Goal: Information Seeking & Learning: Check status

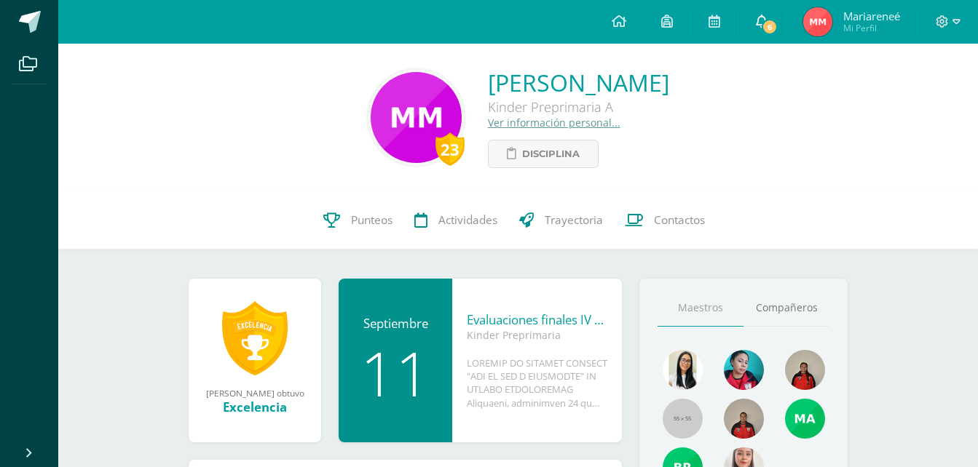
click at [757, 27] on span at bounding box center [762, 22] width 12 height 16
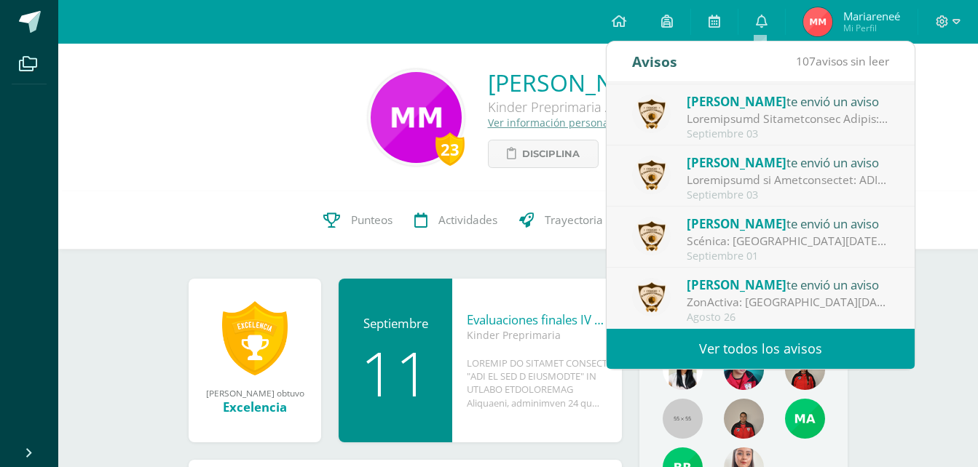
click at [191, 181] on div "23 [PERSON_NAME] Kinder Preprimaria A Ver información personal... Disciplina" at bounding box center [518, 118] width 920 height 148
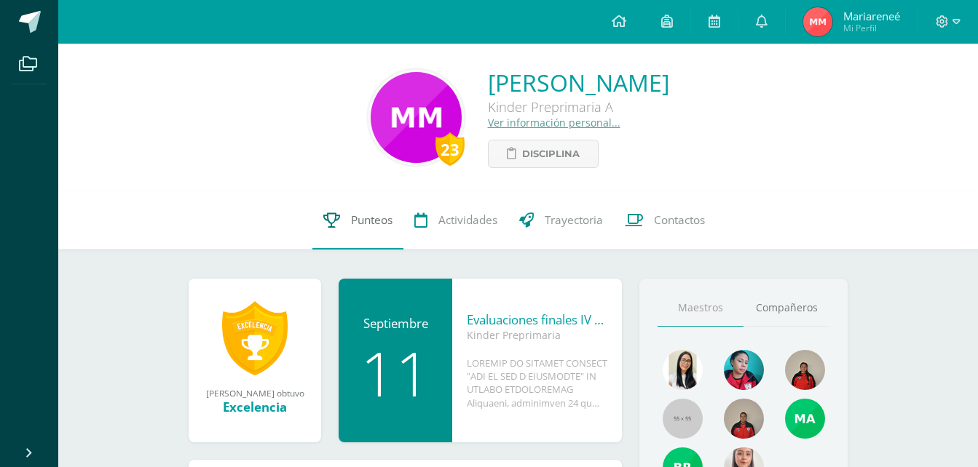
click at [369, 225] on span "Punteos" at bounding box center [372, 220] width 42 height 15
click at [374, 220] on span "Punteos" at bounding box center [372, 220] width 42 height 15
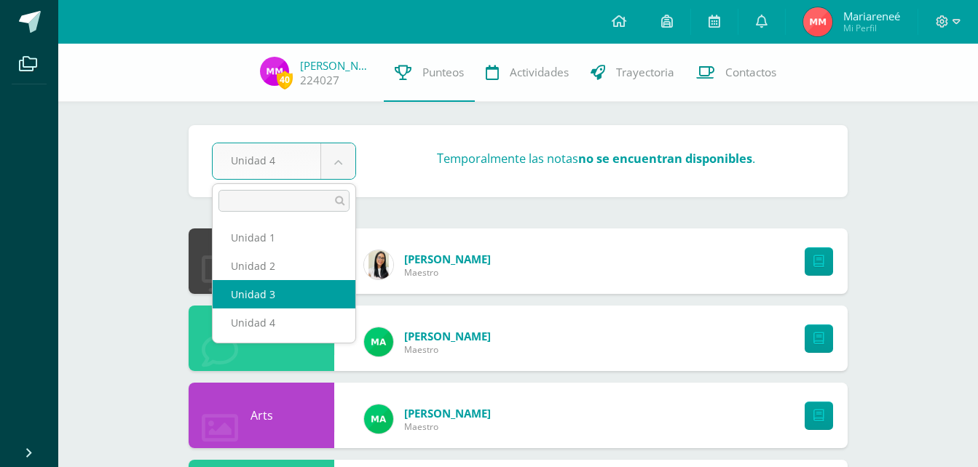
select select "Unidad 3"
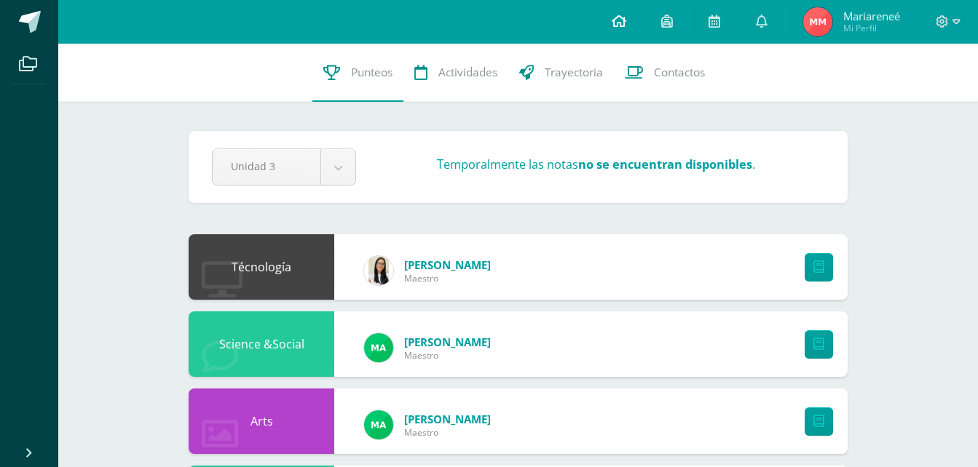
click at [627, 20] on link at bounding box center [619, 22] width 50 height 44
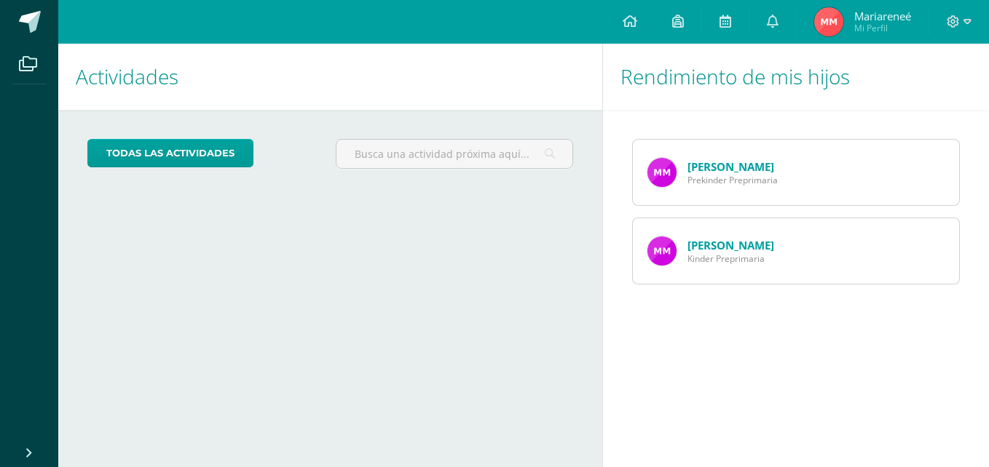
click at [661, 175] on img at bounding box center [661, 172] width 29 height 29
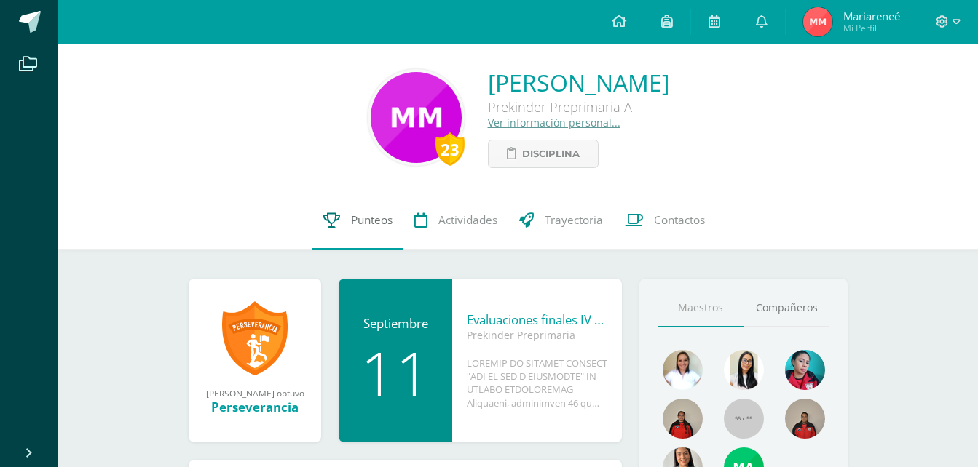
click at [376, 222] on span "Punteos" at bounding box center [372, 220] width 42 height 15
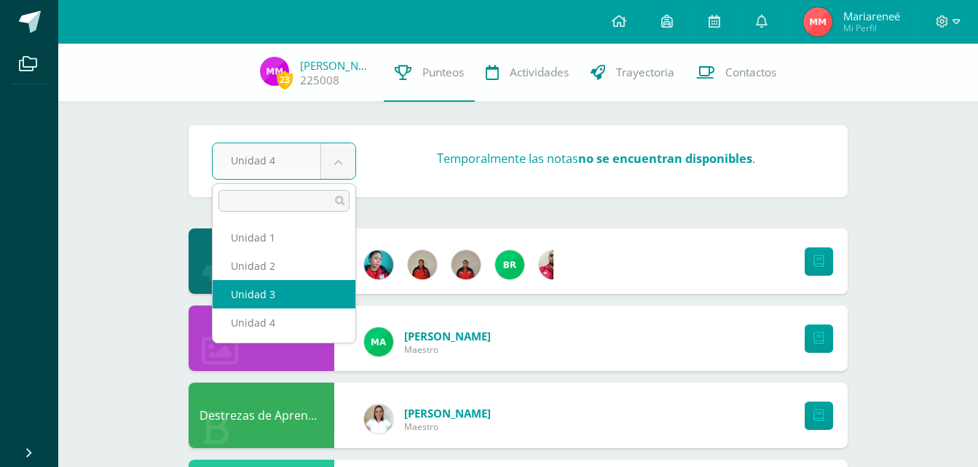
select select "Unidad 3"
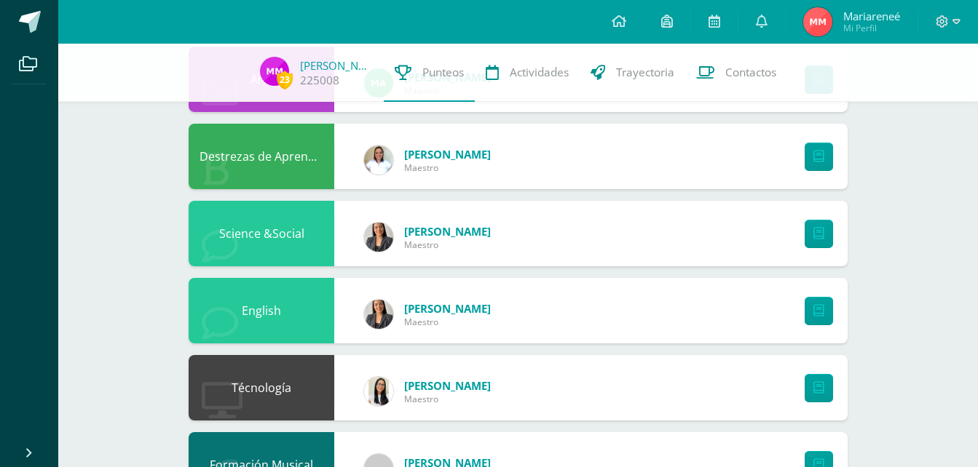
scroll to position [218, 0]
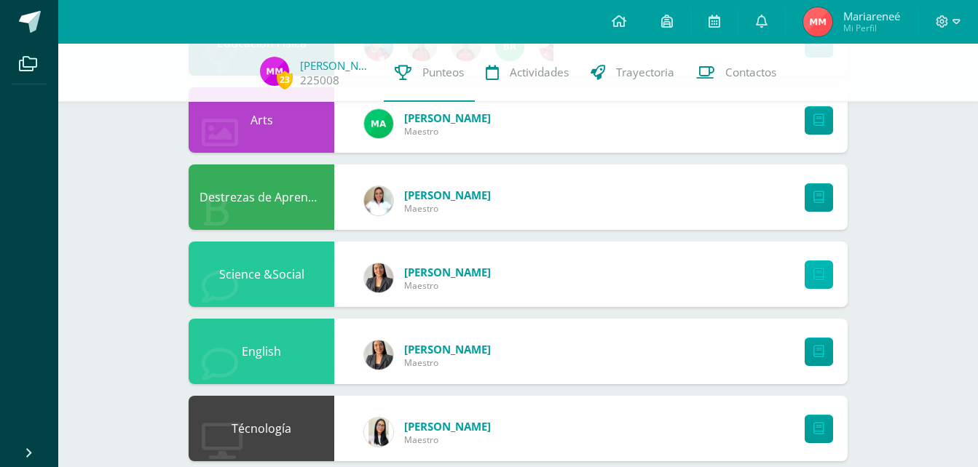
click at [821, 271] on icon at bounding box center [818, 275] width 11 height 12
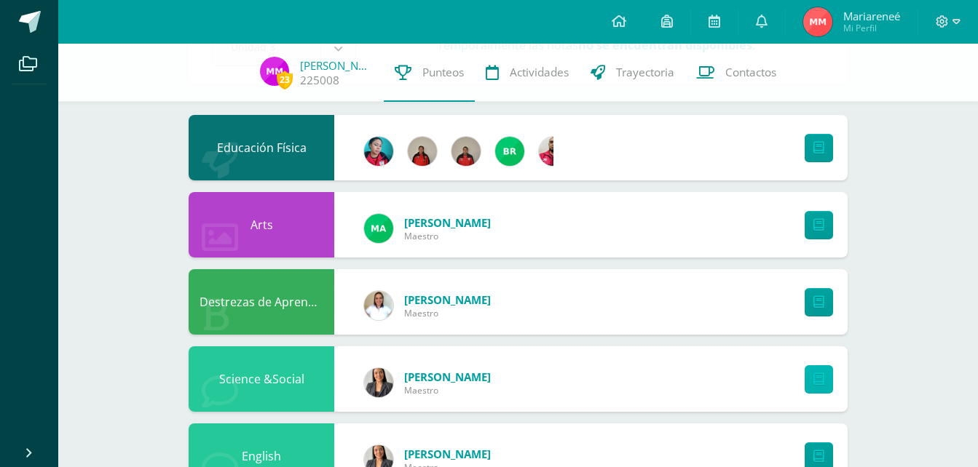
scroll to position [0, 0]
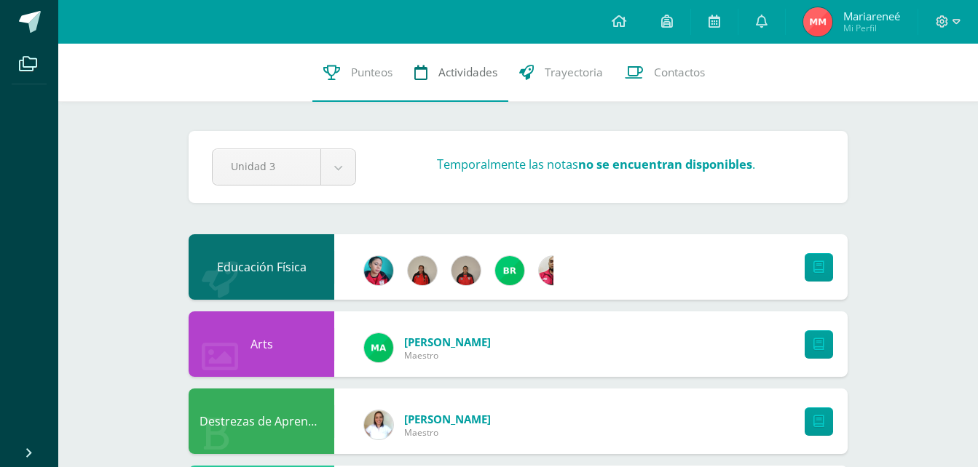
click at [471, 77] on span "Actividades" at bounding box center [467, 72] width 59 height 15
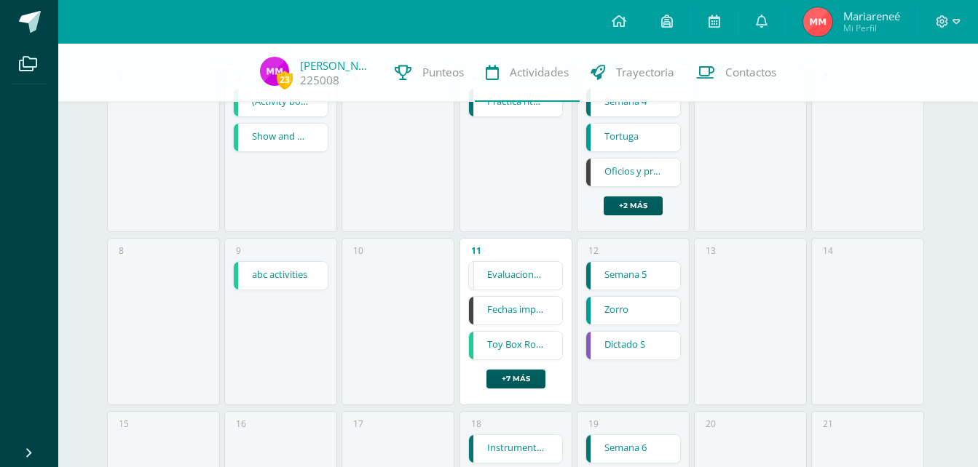
scroll to position [172, 0]
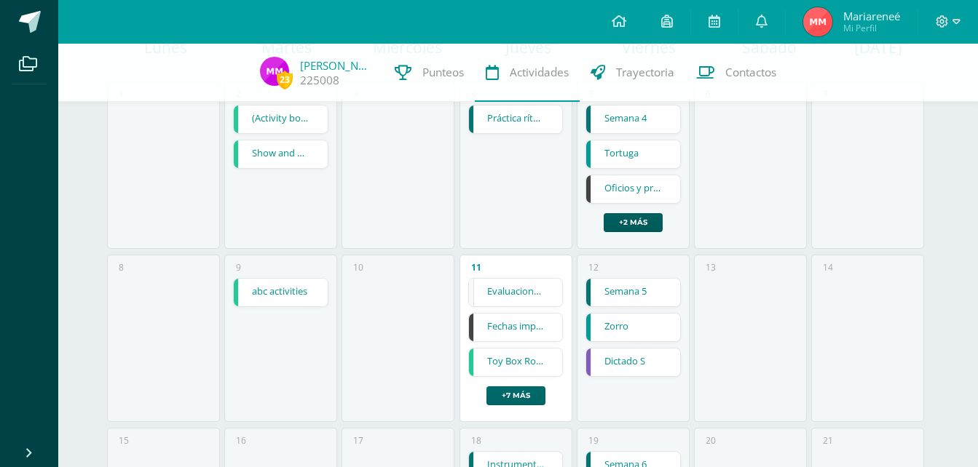
click at [531, 395] on link "+7 más" at bounding box center [515, 396] width 59 height 19
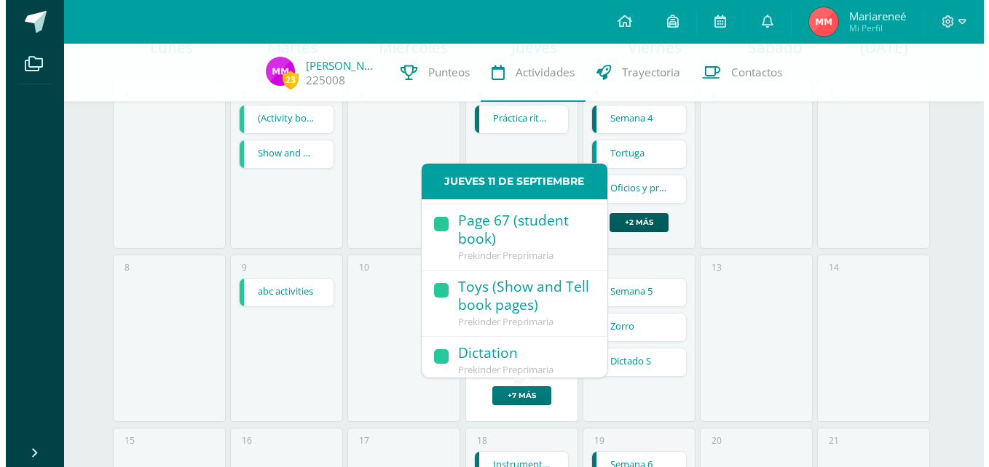
scroll to position [218, 0]
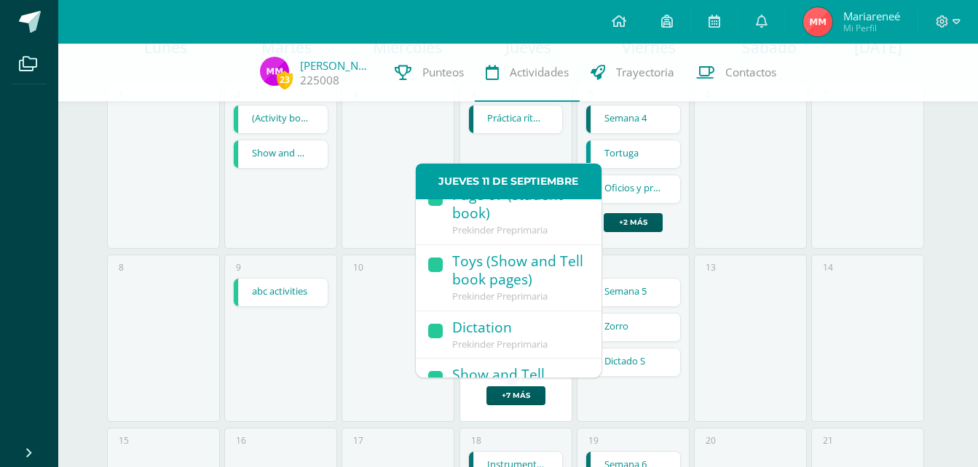
click at [493, 339] on div "Dictation" at bounding box center [519, 329] width 135 height 20
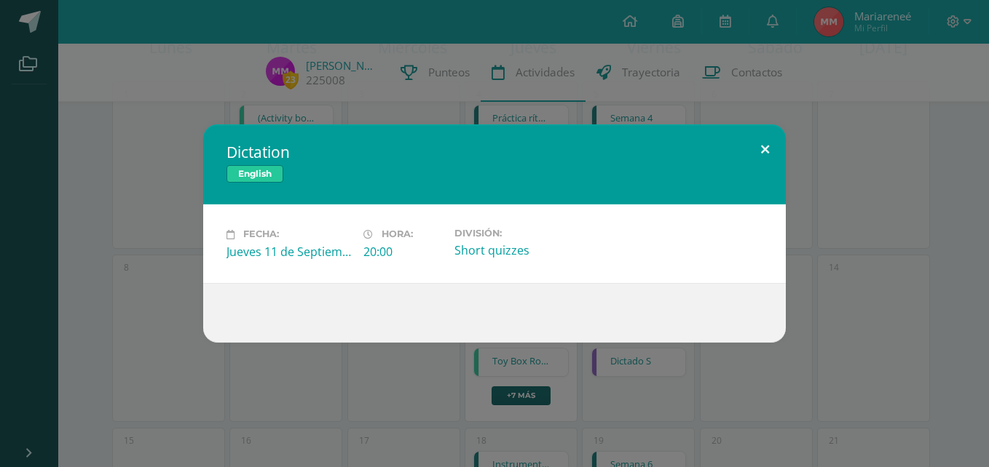
drag, startPoint x: 767, startPoint y: 149, endPoint x: 761, endPoint y: 154, distance: 7.7
click at [766, 150] on button at bounding box center [765, 150] width 42 height 50
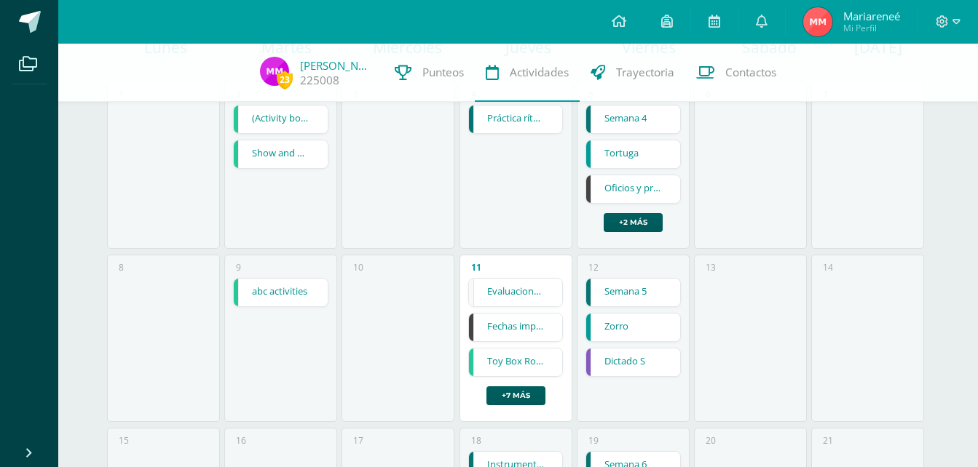
click at [524, 291] on link "Evaluaciones finales IV Unidad" at bounding box center [516, 293] width 94 height 28
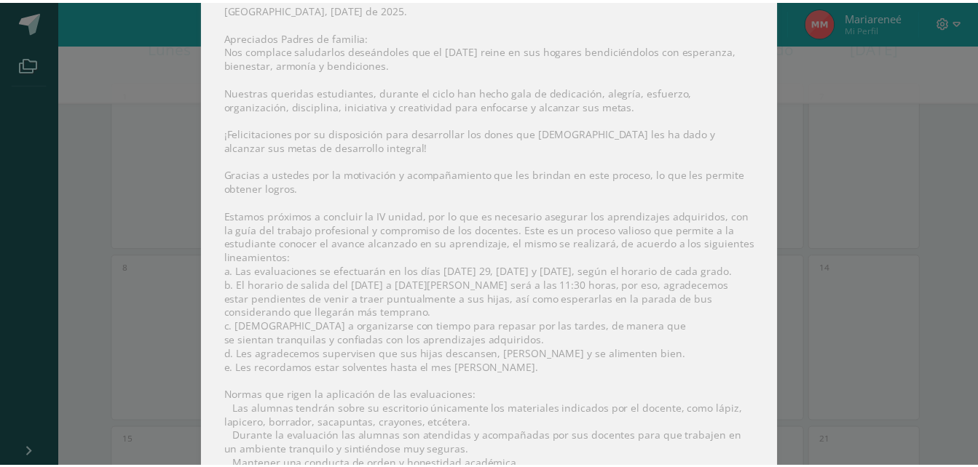
scroll to position [34, 0]
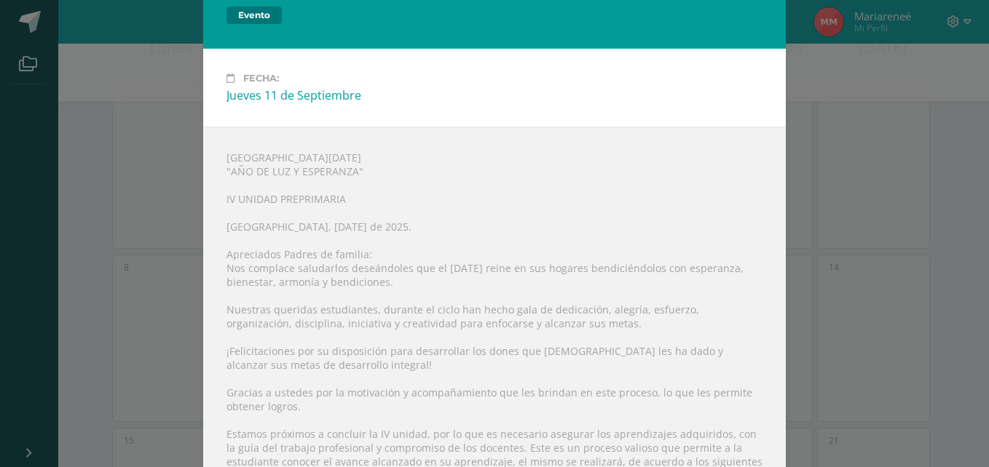
click at [81, 346] on div "Evaluaciones finales IV Unidad Evento Fecha: Jueves 11 de Septiembre COLEGIO EL…" at bounding box center [494, 464] width 977 height 997
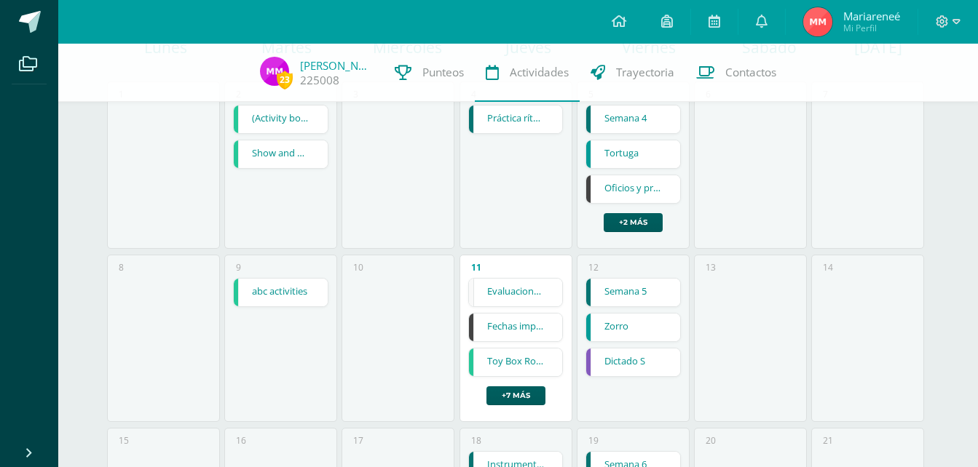
click at [525, 329] on link "Fechas importantes" at bounding box center [516, 328] width 94 height 28
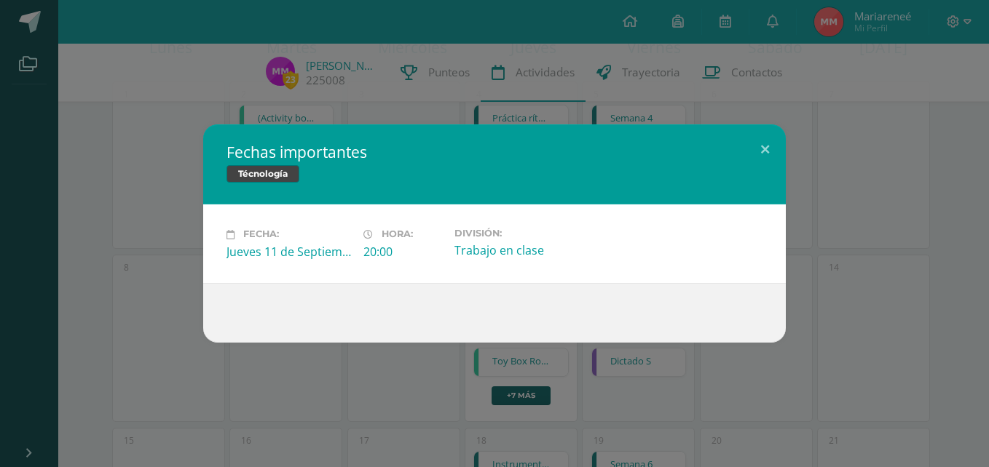
click at [264, 178] on span "Técnología" at bounding box center [262, 173] width 73 height 17
click at [511, 262] on div "Fecha: Jueves 11 de Septiembre Hora: 20:00 División: Trabajo en clase" at bounding box center [494, 244] width 582 height 78
click at [517, 245] on div "Trabajo en clase" at bounding box center [516, 250] width 125 height 16
click at [282, 258] on div "Jueves 11 de Septiembre" at bounding box center [288, 252] width 125 height 16
click at [762, 142] on button at bounding box center [765, 150] width 42 height 50
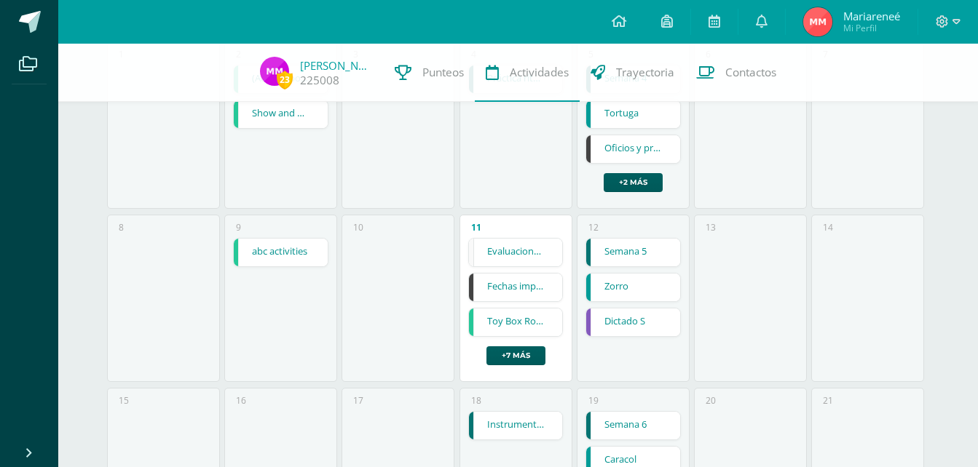
scroll to position [245, 0]
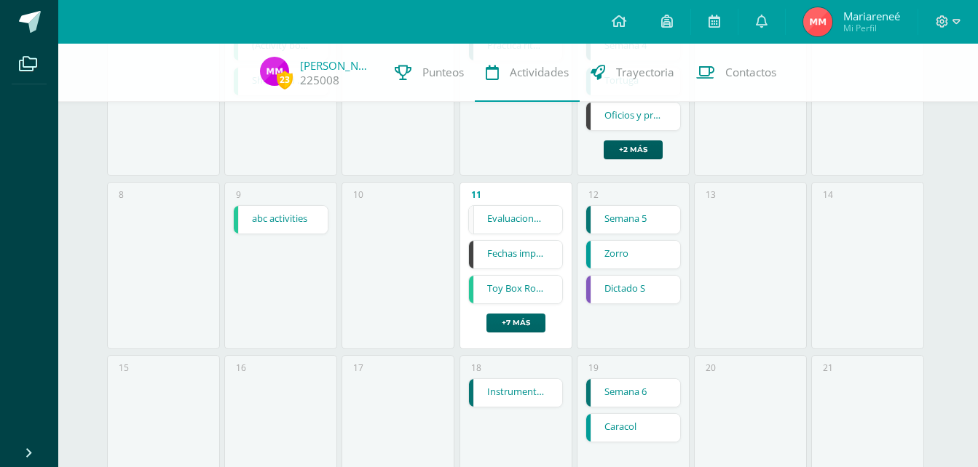
click at [509, 323] on link "+7 más" at bounding box center [515, 323] width 59 height 19
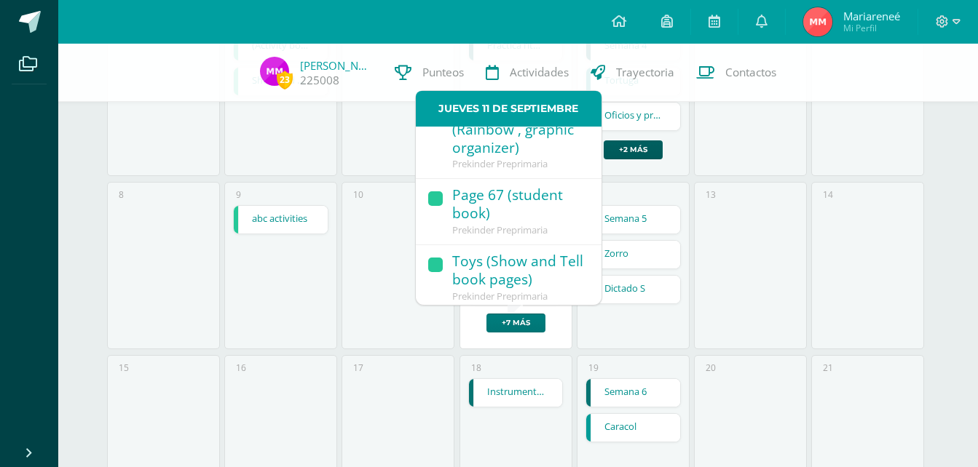
scroll to position [73, 0]
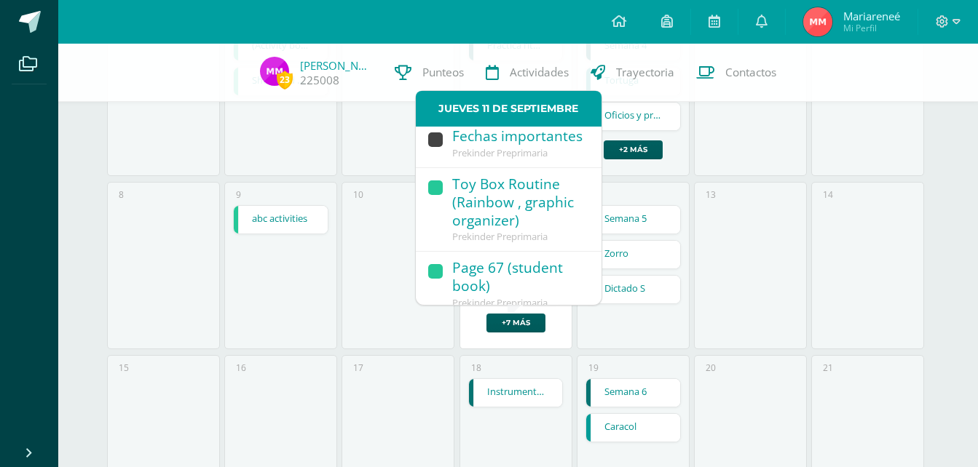
click at [498, 219] on div "Toy Box Routine (Rainbow , graphic organizer)" at bounding box center [519, 203] width 135 height 56
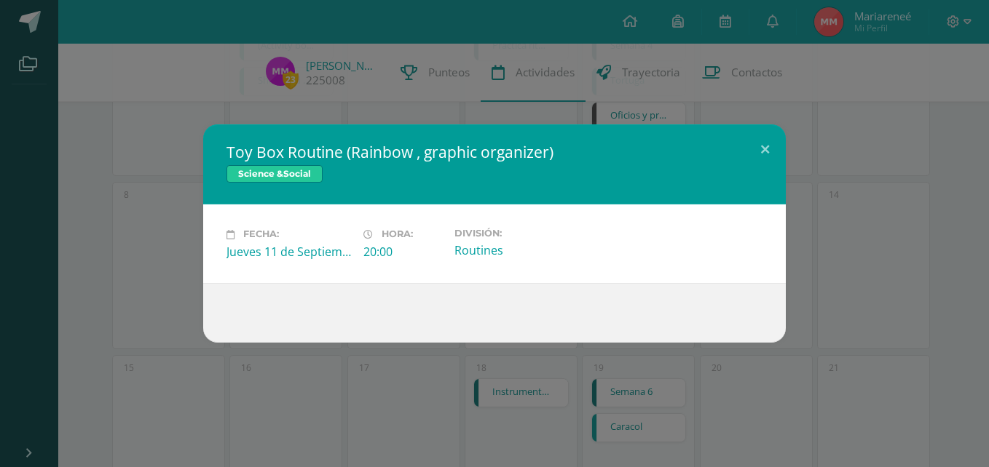
click at [295, 173] on span "Science &Social" at bounding box center [274, 173] width 96 height 17
drag, startPoint x: 295, startPoint y: 173, endPoint x: 641, endPoint y: 154, distance: 346.4
click at [303, 173] on span "Science &Social" at bounding box center [274, 173] width 96 height 17
click at [754, 148] on button at bounding box center [765, 150] width 42 height 50
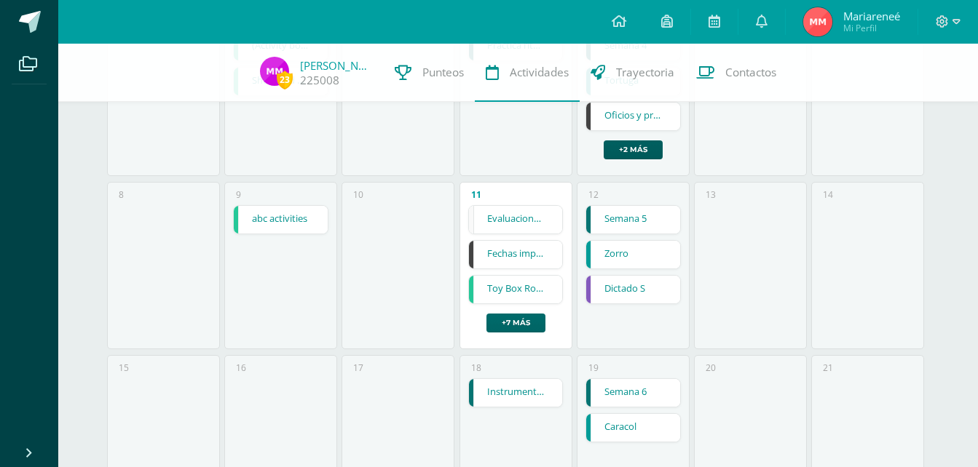
click at [514, 325] on link "+7 más" at bounding box center [515, 323] width 59 height 19
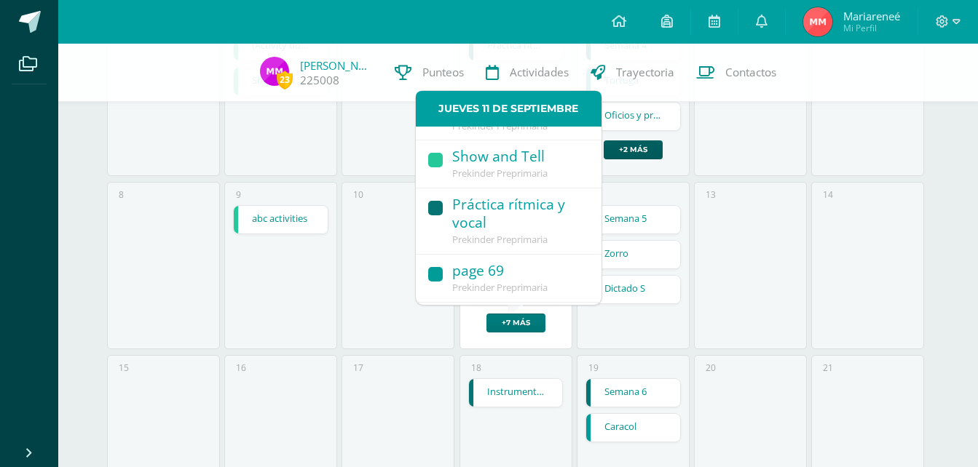
scroll to position [427, 0]
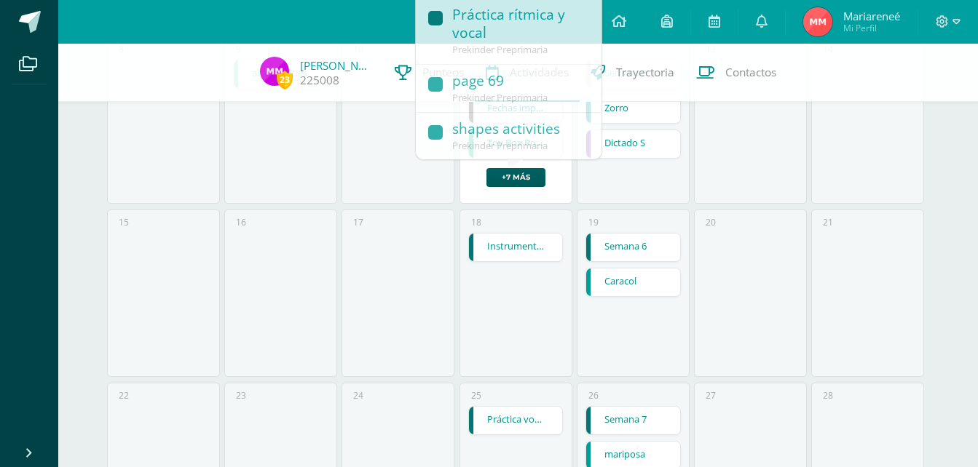
drag, startPoint x: 336, startPoint y: 300, endPoint x: 503, endPoint y: 291, distance: 167.0
click at [339, 300] on div "16" at bounding box center [280, 296] width 117 height 173
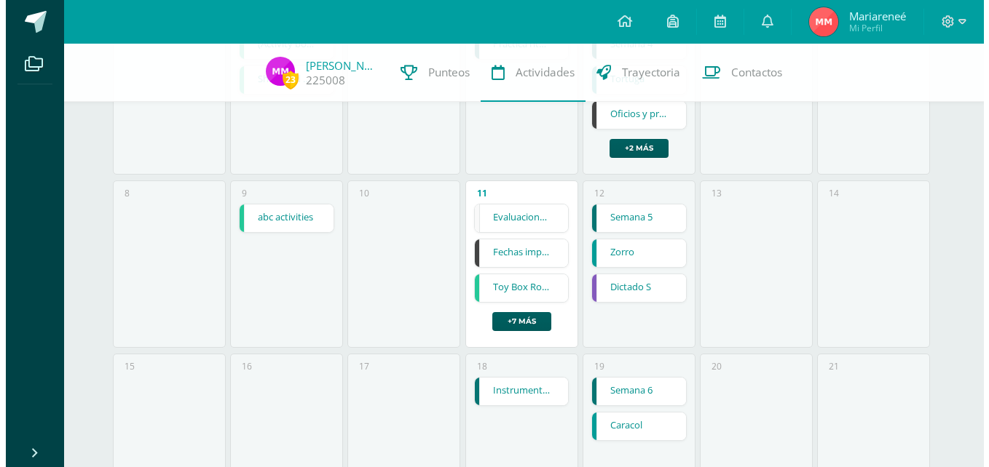
scroll to position [245, 0]
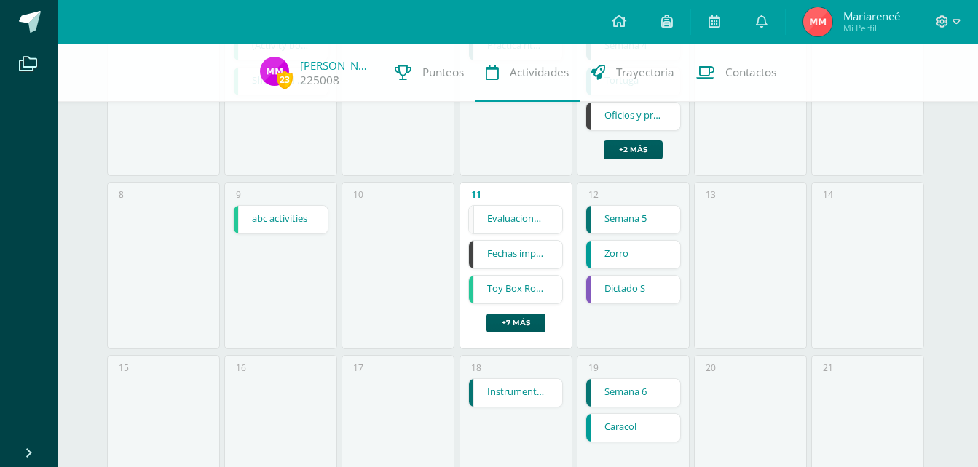
click at [624, 291] on link "Dictado S" at bounding box center [633, 290] width 94 height 28
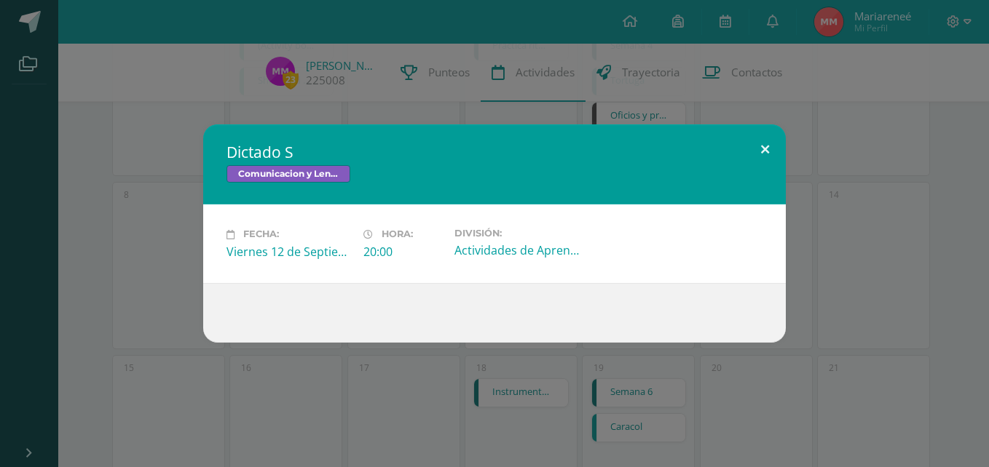
click at [757, 147] on button at bounding box center [765, 150] width 42 height 50
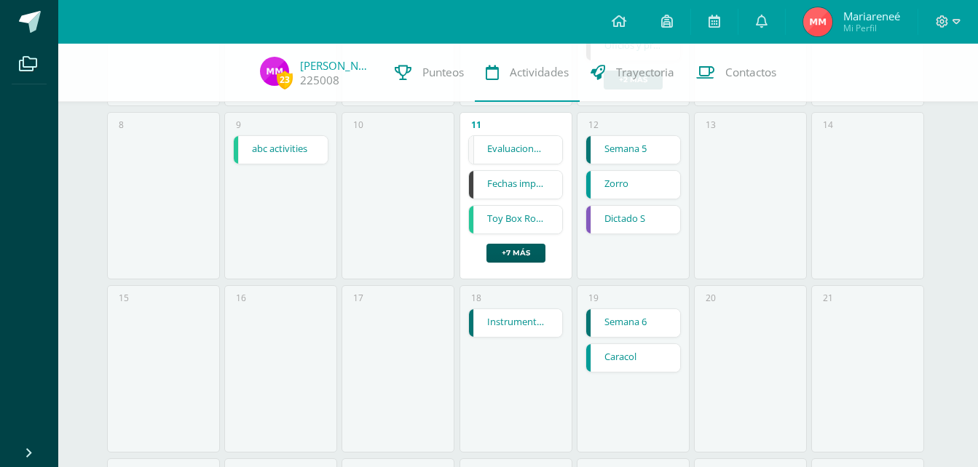
scroll to position [364, 0]
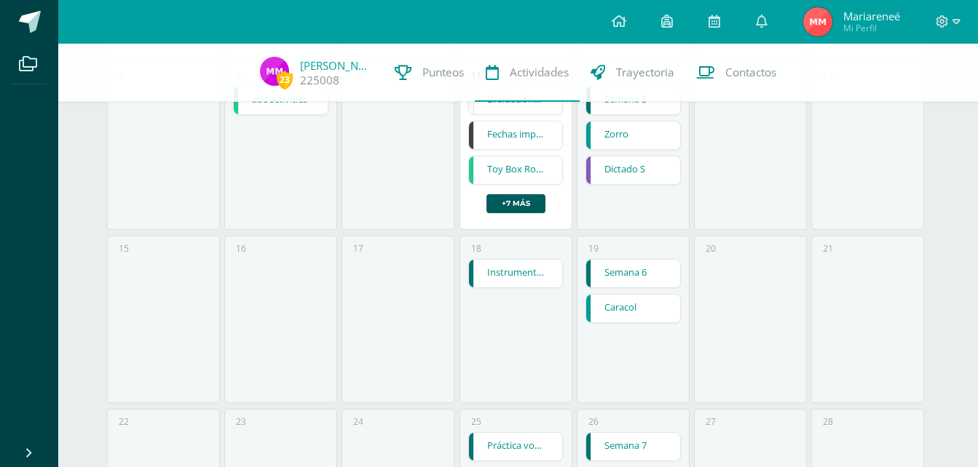
click at [618, 280] on link "Semana 6" at bounding box center [633, 274] width 94 height 28
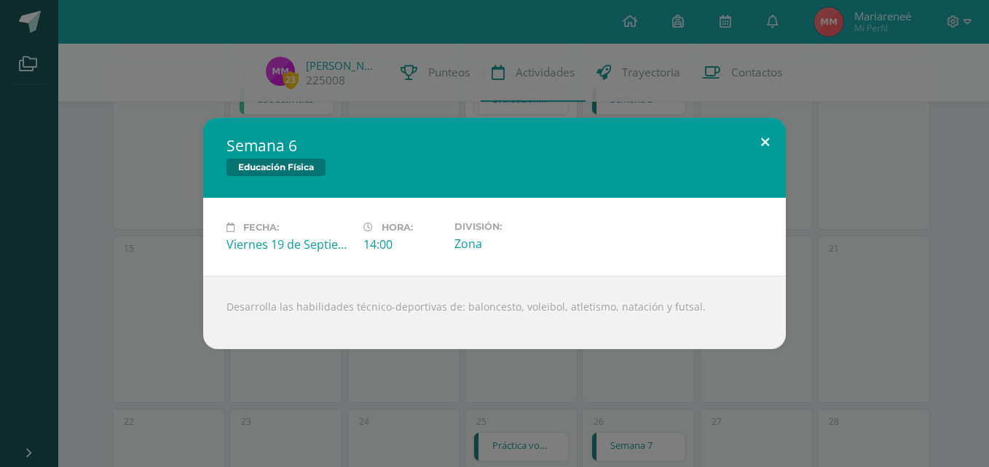
click at [766, 140] on button at bounding box center [765, 143] width 42 height 50
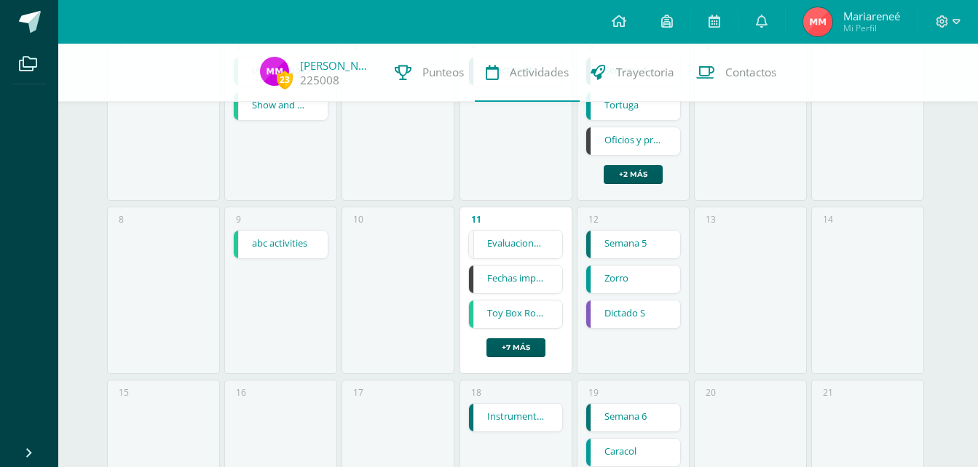
scroll to position [218, 0]
click at [641, 277] on link "Zorro" at bounding box center [633, 281] width 94 height 28
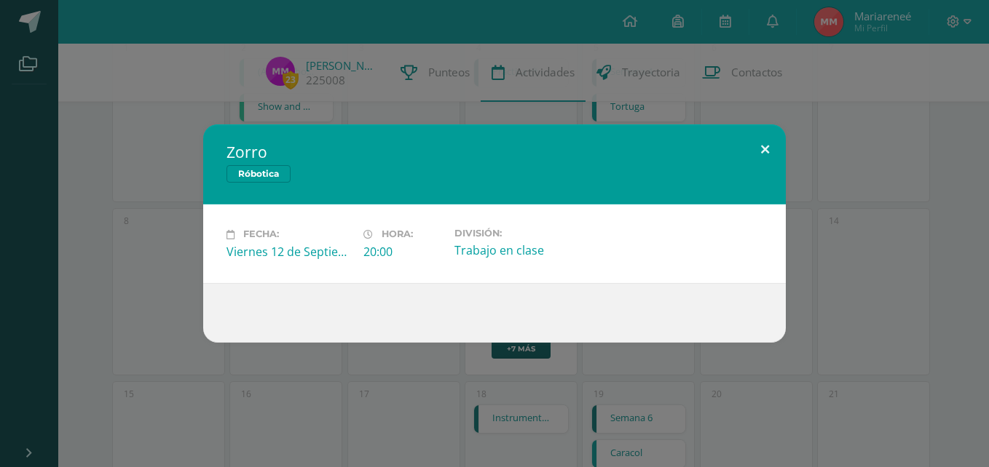
click at [760, 147] on button at bounding box center [765, 150] width 42 height 50
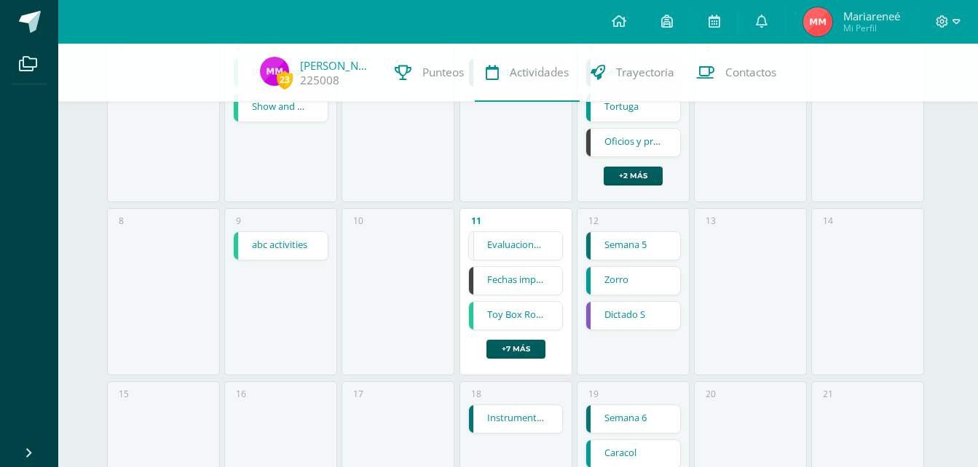
click at [636, 244] on link "Semana 5" at bounding box center [633, 246] width 94 height 28
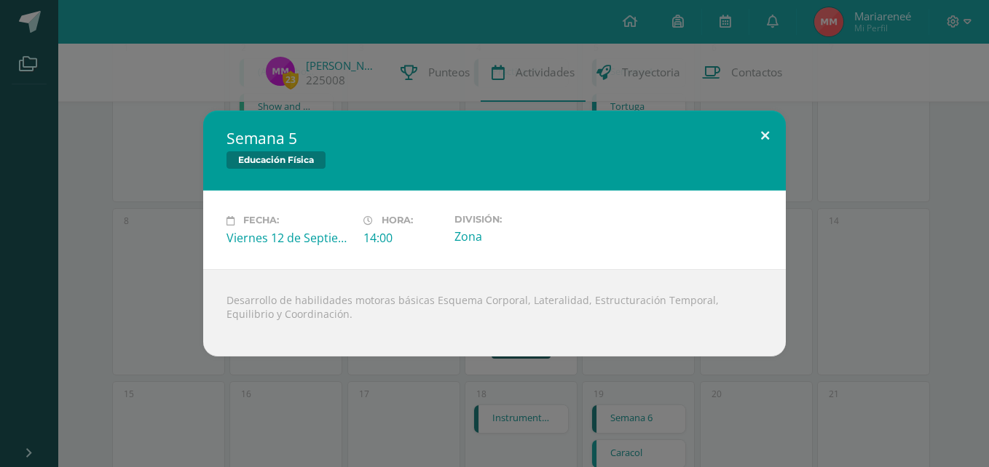
click at [756, 134] on button at bounding box center [765, 136] width 42 height 50
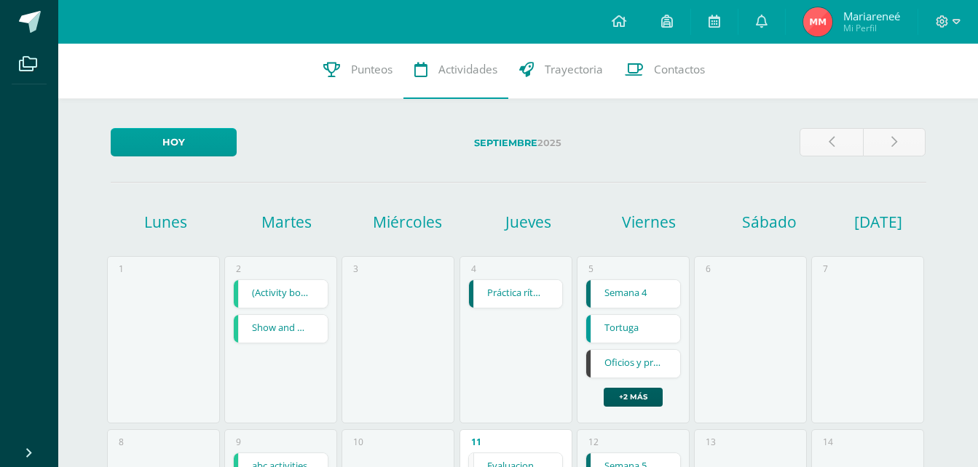
scroll to position [0, 0]
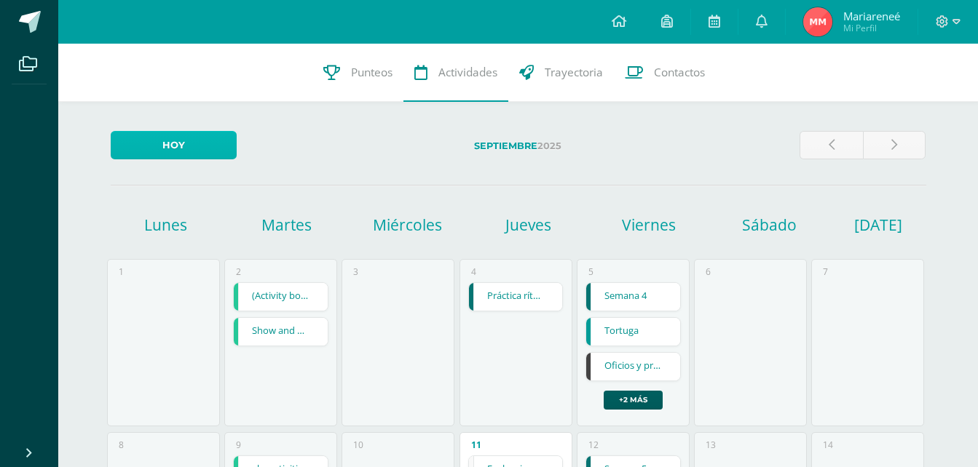
click at [202, 149] on link "Hoy" at bounding box center [174, 145] width 126 height 28
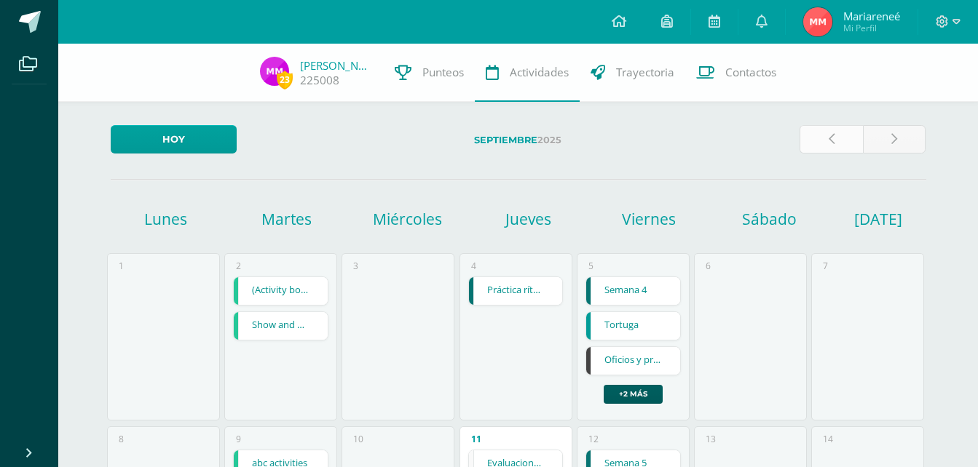
click at [843, 141] on link at bounding box center [830, 139] width 63 height 28
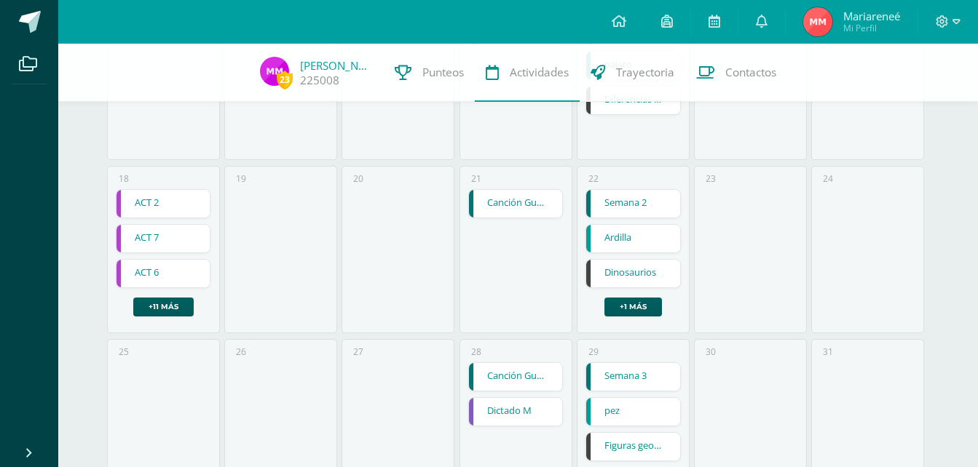
scroll to position [681, 0]
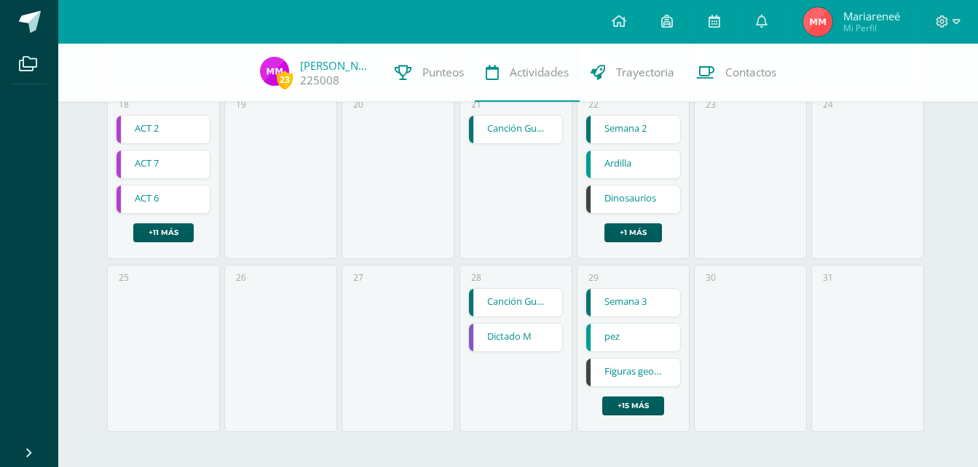
click at [522, 337] on link "Dictado M" at bounding box center [516, 338] width 94 height 28
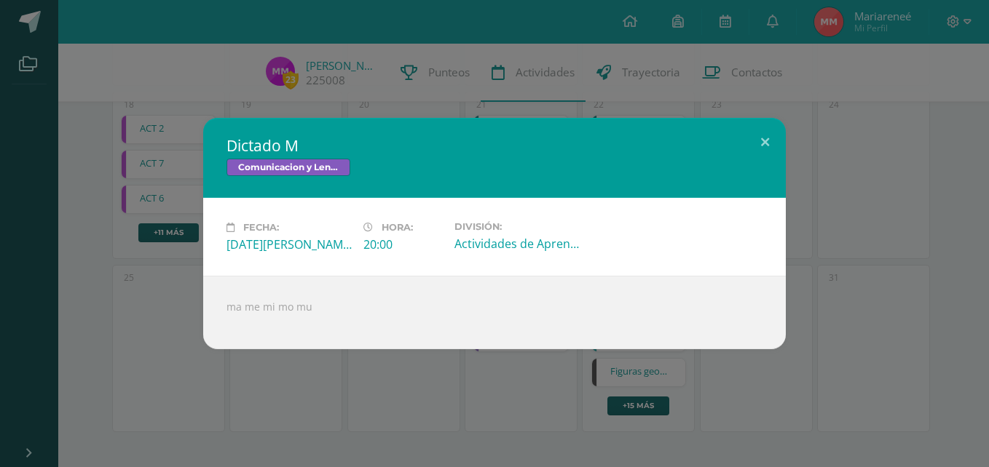
drag, startPoint x: 341, startPoint y: 303, endPoint x: 191, endPoint y: 319, distance: 150.1
click at [191, 319] on div "Dictado M Comunicacion y Lenguaje Fecha: Jueves 28 de Agosto Hora: 20:00 Divisi…" at bounding box center [494, 234] width 977 height 232
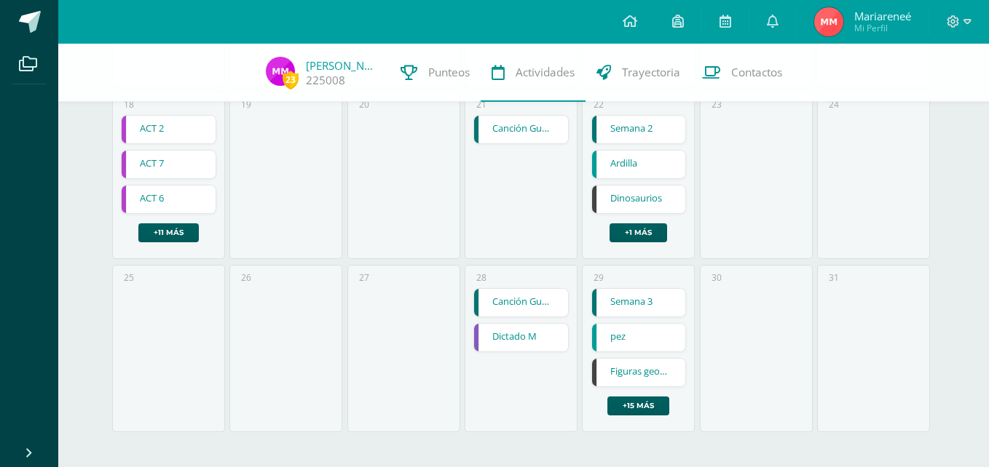
drag, startPoint x: 191, startPoint y: 319, endPoint x: 231, endPoint y: 369, distance: 63.8
click at [231, 369] on div "Dictado M Comunicacion y Lenguaje Fecha: Jueves 28 de Agosto Hora: 20:00 Divisi…" at bounding box center [494, 233] width 989 height 467
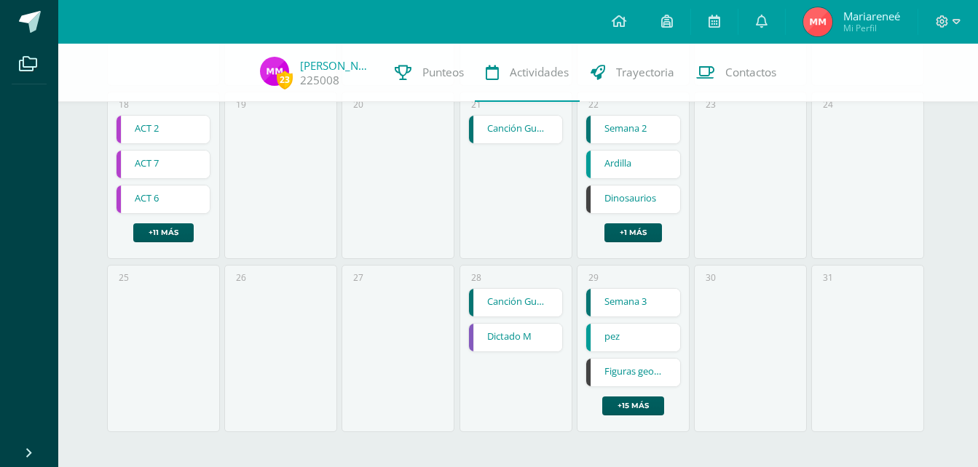
click at [620, 306] on link "Semana 3" at bounding box center [633, 303] width 94 height 28
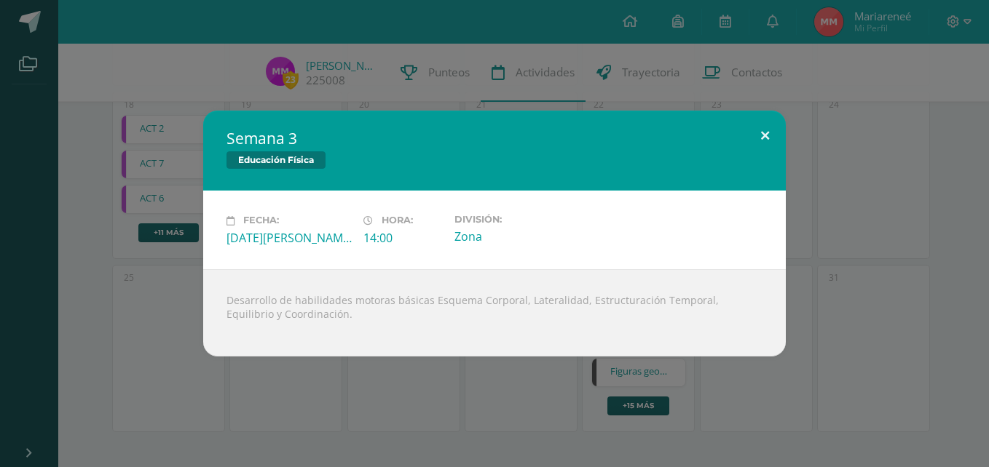
drag, startPoint x: 761, startPoint y: 129, endPoint x: 757, endPoint y: 139, distance: 10.8
click at [762, 129] on button at bounding box center [765, 136] width 42 height 50
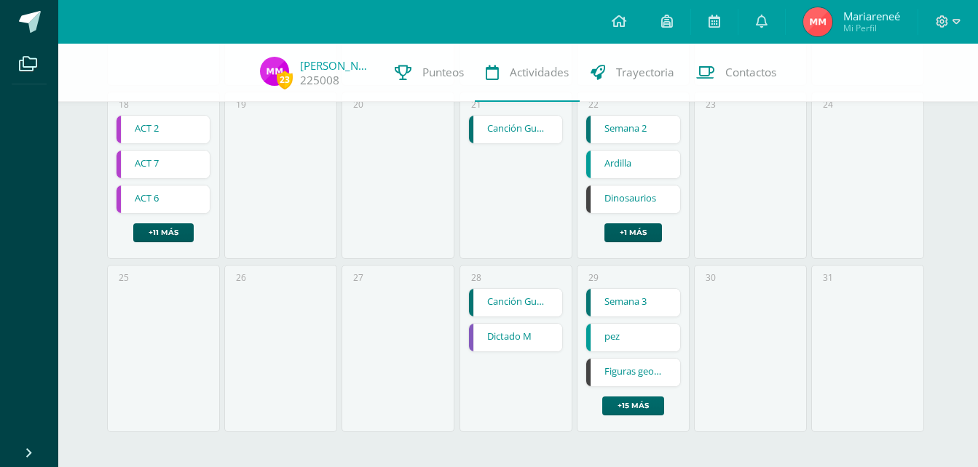
click at [618, 405] on link "+15 más" at bounding box center [633, 406] width 62 height 19
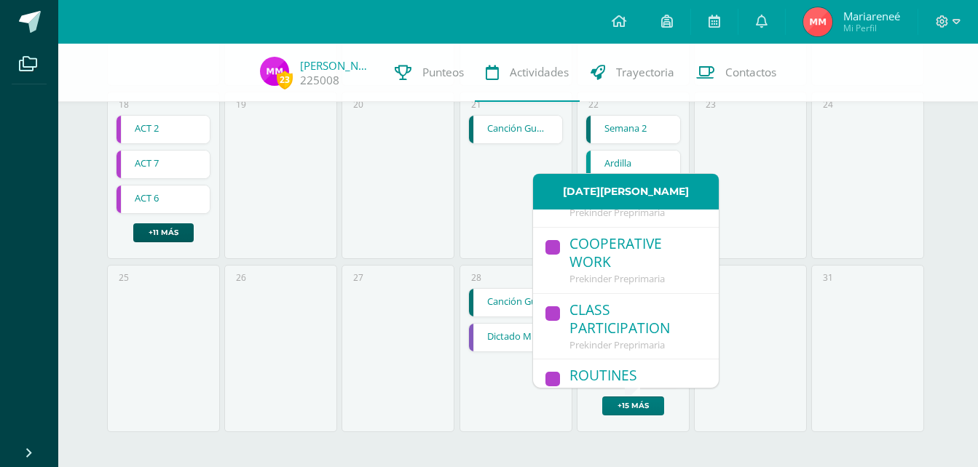
scroll to position [437, 0]
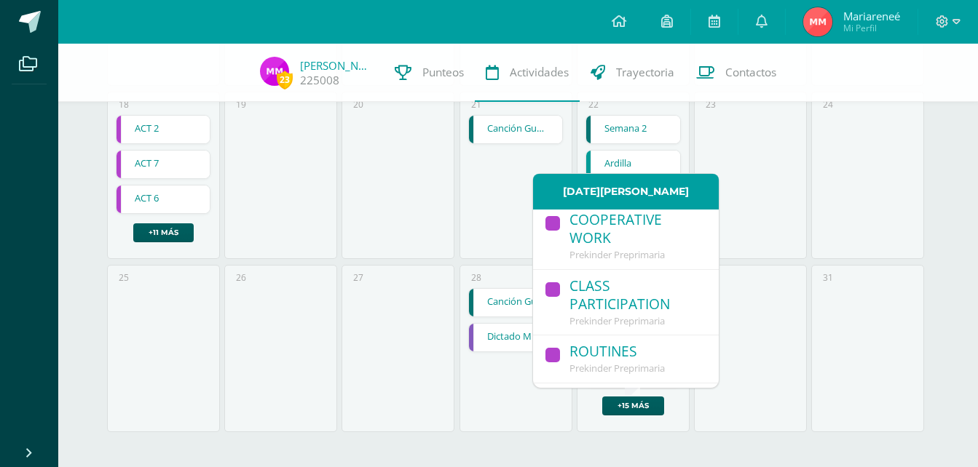
click at [617, 265] on link "COOPERATIVE WORK Prekinder Preprimaria" at bounding box center [626, 237] width 186 height 66
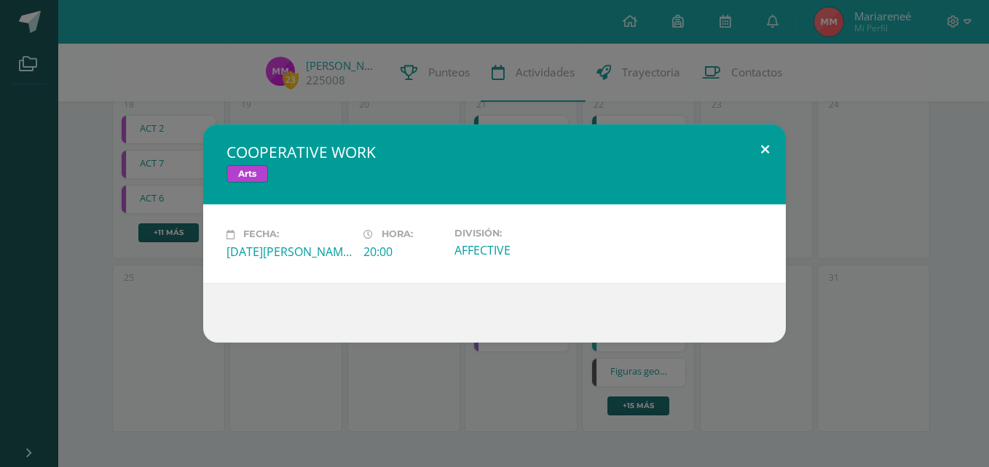
click at [767, 150] on button at bounding box center [765, 150] width 42 height 50
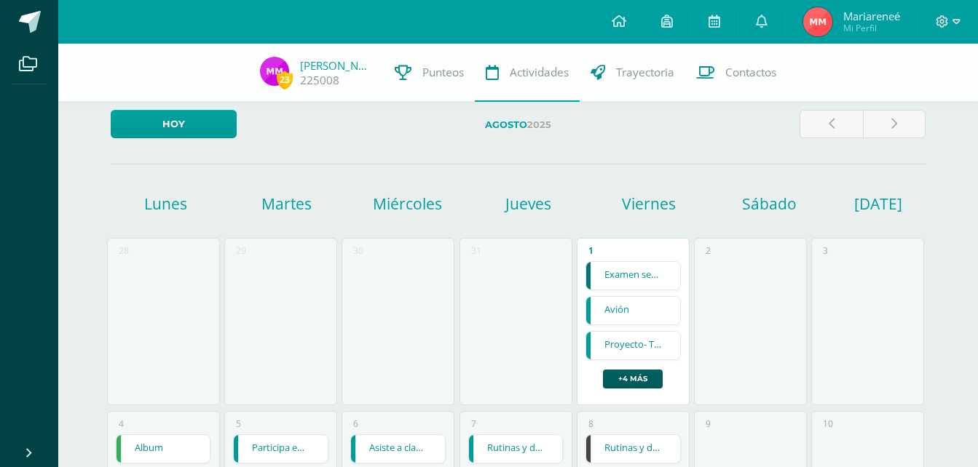
scroll to position [0, 0]
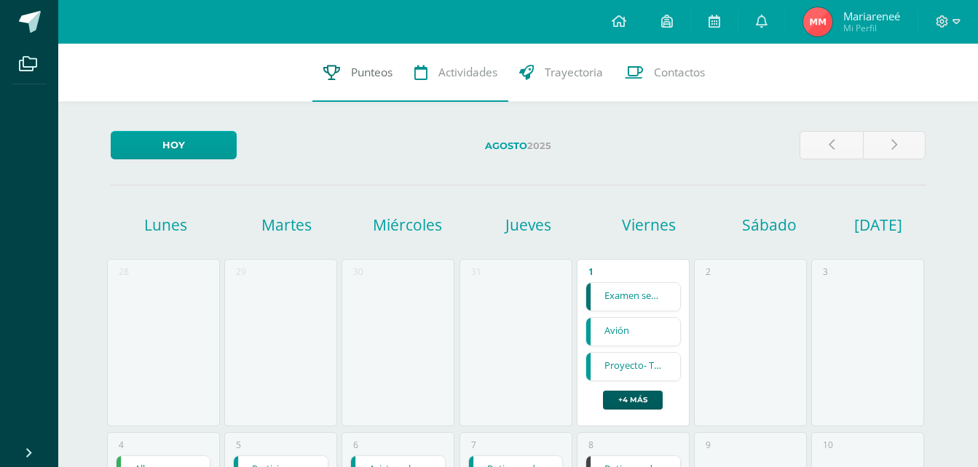
click at [360, 68] on span "Punteos" at bounding box center [372, 72] width 42 height 15
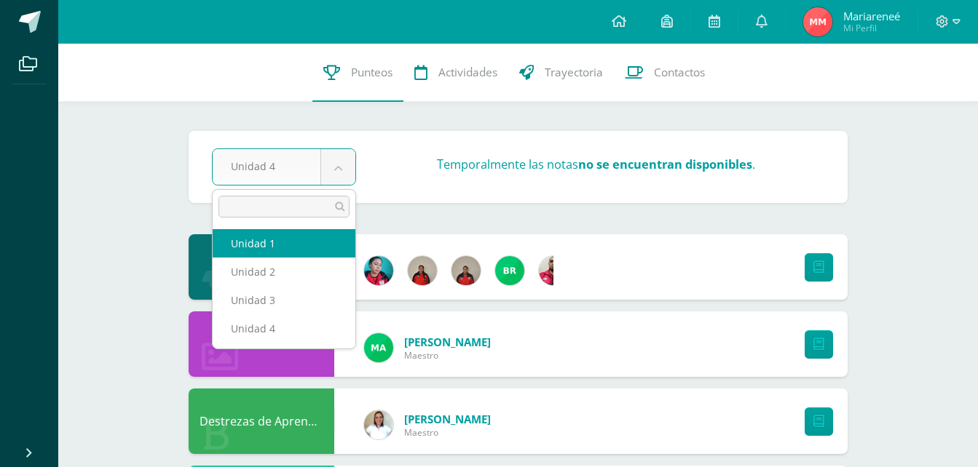
select select "Unidad 1"
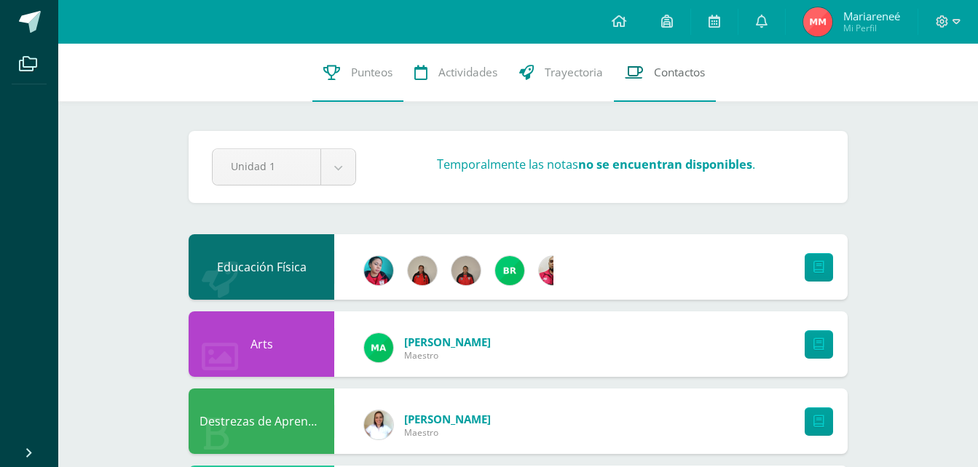
click at [666, 73] on span "Contactos" at bounding box center [679, 72] width 51 height 15
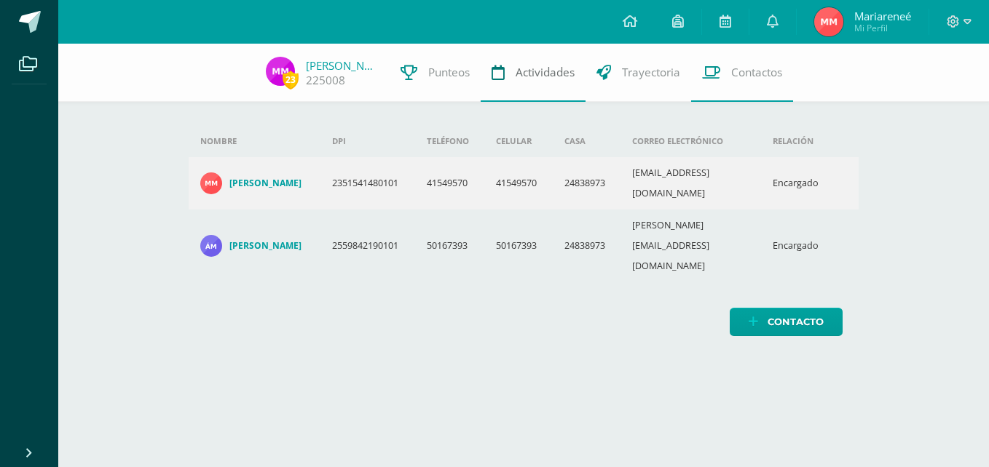
click at [542, 76] on span "Actividades" at bounding box center [544, 72] width 59 height 15
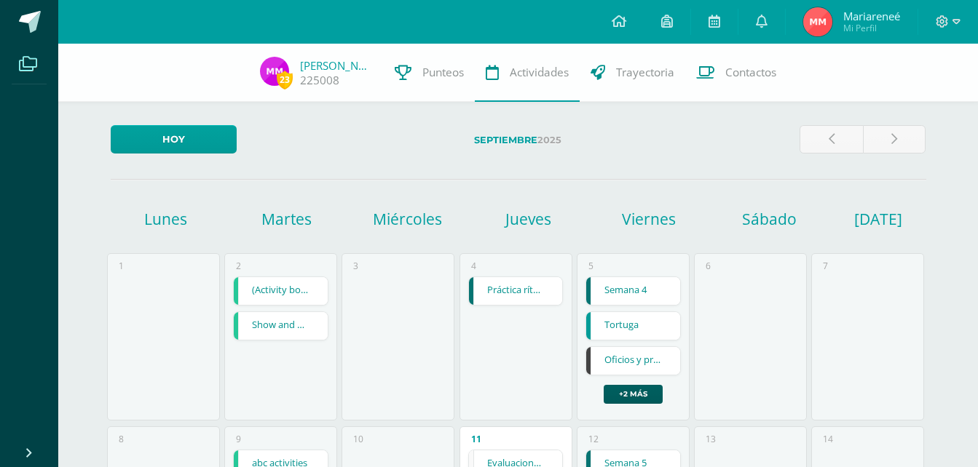
click at [35, 65] on icon at bounding box center [28, 64] width 18 height 15
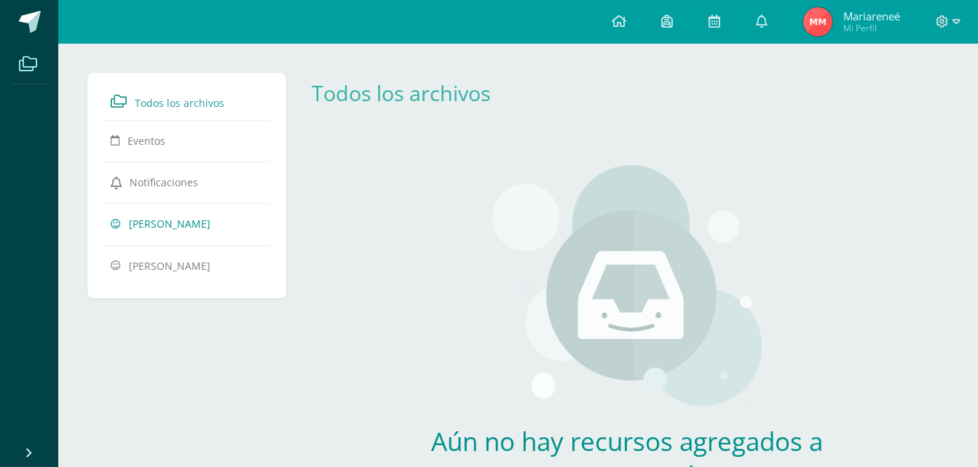
click at [181, 227] on span "[PERSON_NAME]" at bounding box center [170, 224] width 82 height 14
click at [625, 16] on link at bounding box center [619, 22] width 50 height 44
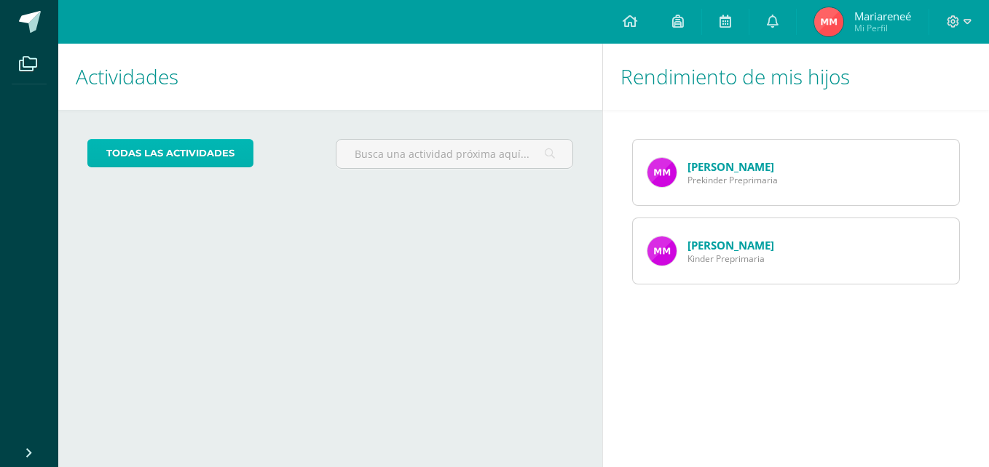
click at [233, 158] on link "todas las Actividades" at bounding box center [170, 153] width 166 height 28
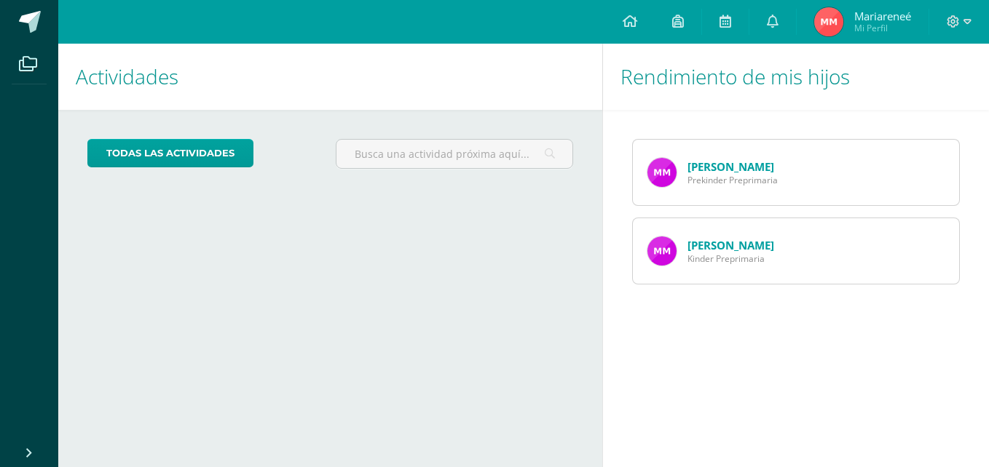
click at [663, 170] on img at bounding box center [661, 172] width 29 height 29
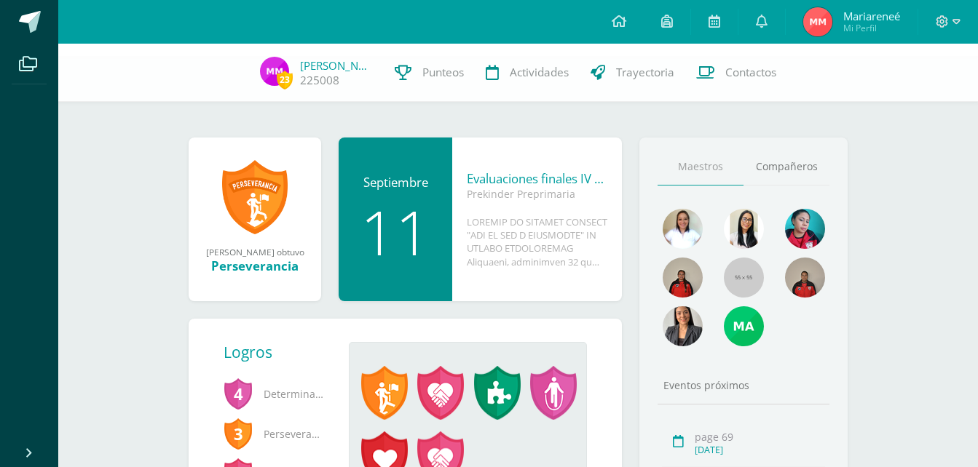
scroll to position [354, 0]
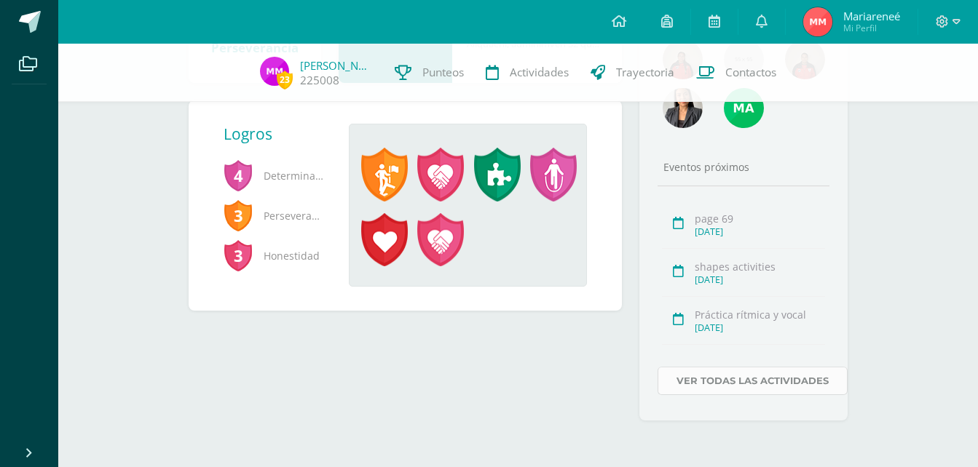
click at [687, 374] on link "Ver todas las actividades" at bounding box center [752, 381] width 190 height 28
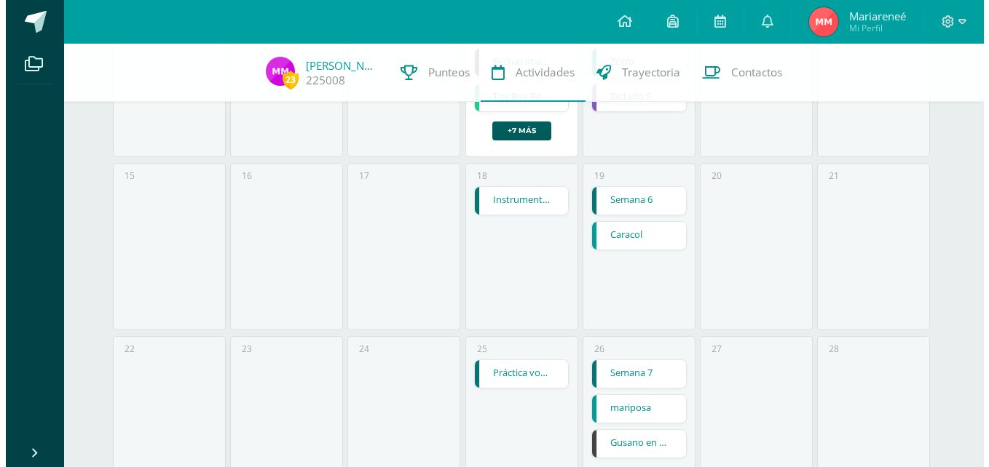
scroll to position [218, 0]
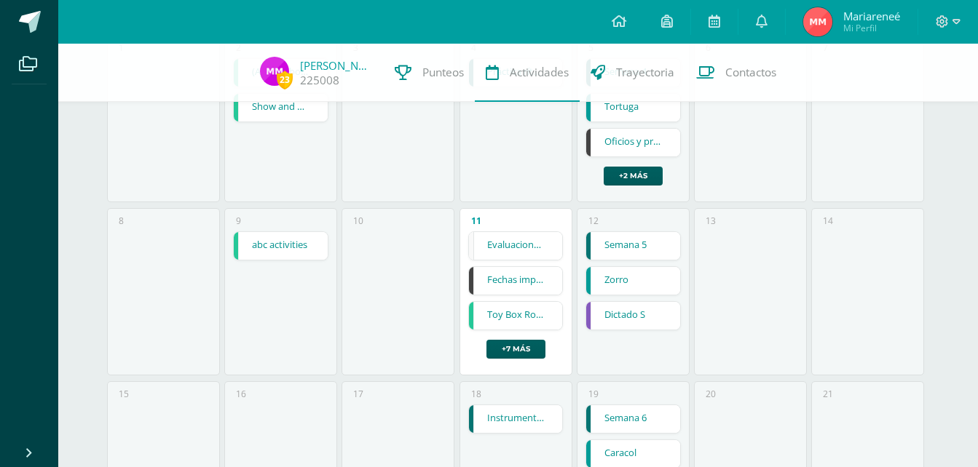
click at [636, 239] on link "Semana 5" at bounding box center [633, 246] width 94 height 28
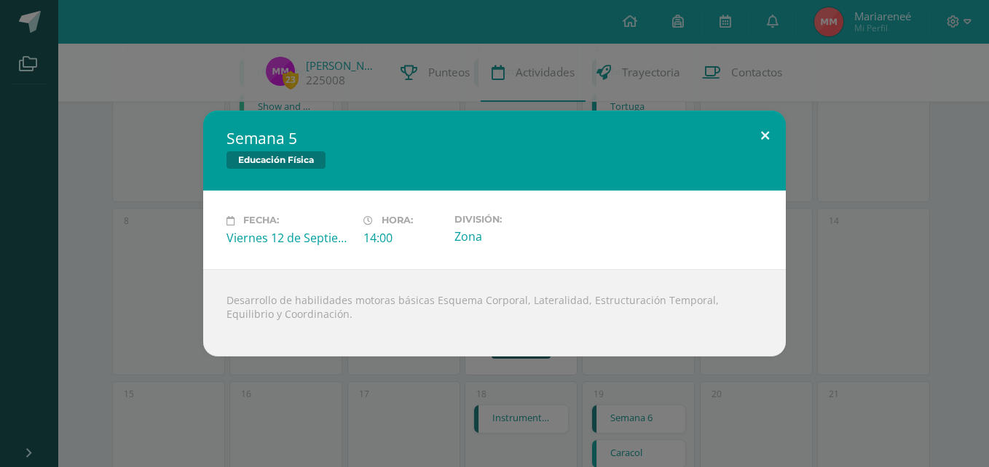
click at [768, 132] on button at bounding box center [765, 136] width 42 height 50
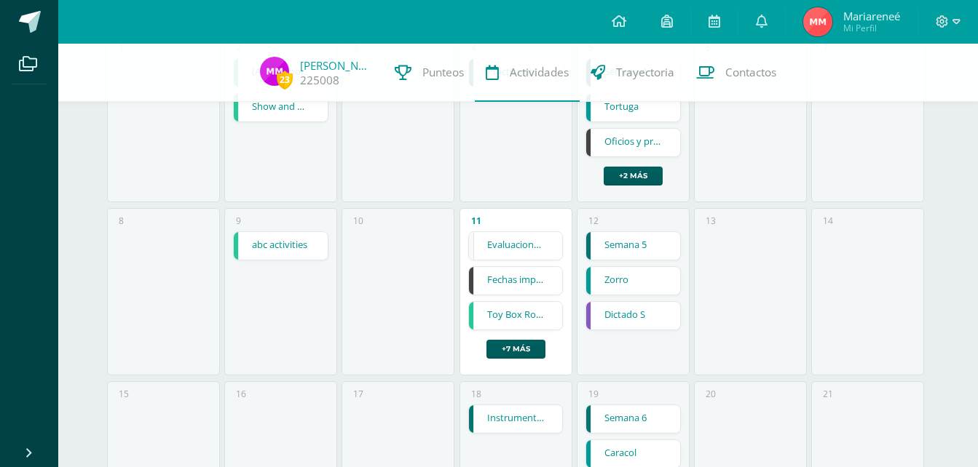
click at [644, 288] on link "Zorro" at bounding box center [633, 281] width 94 height 28
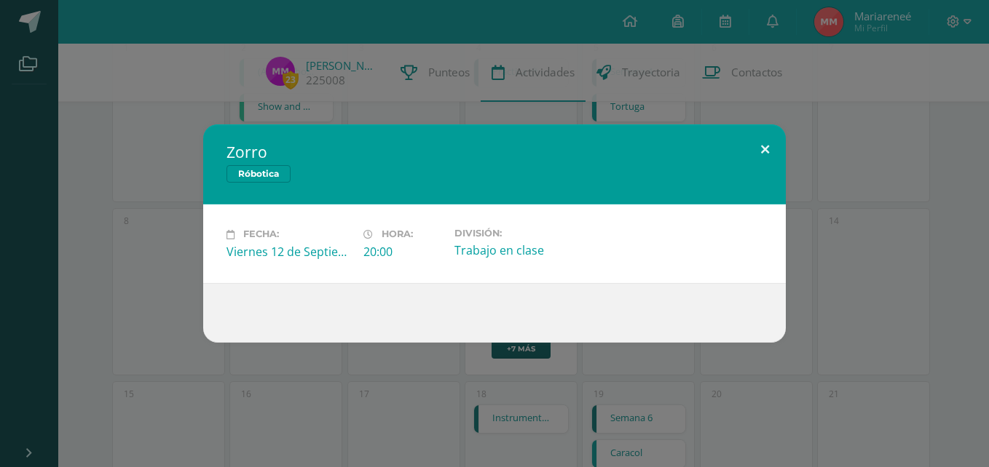
click at [760, 146] on button at bounding box center [765, 150] width 42 height 50
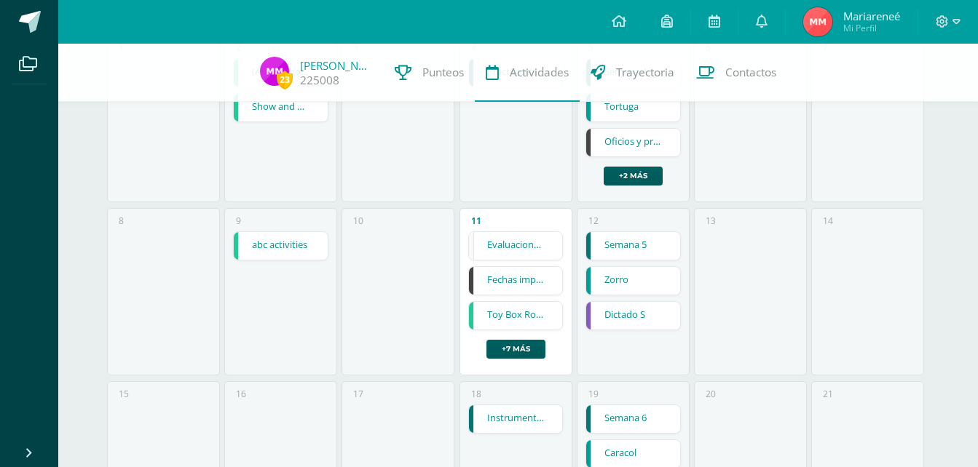
click at [636, 314] on link "Dictado S" at bounding box center [633, 316] width 94 height 28
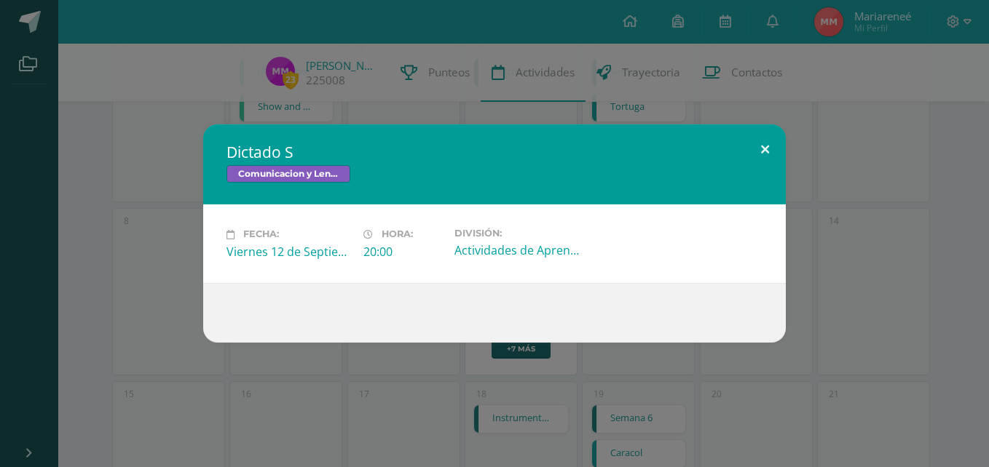
drag, startPoint x: 764, startPoint y: 145, endPoint x: 759, endPoint y: 157, distance: 12.7
click at [764, 144] on button at bounding box center [765, 150] width 42 height 50
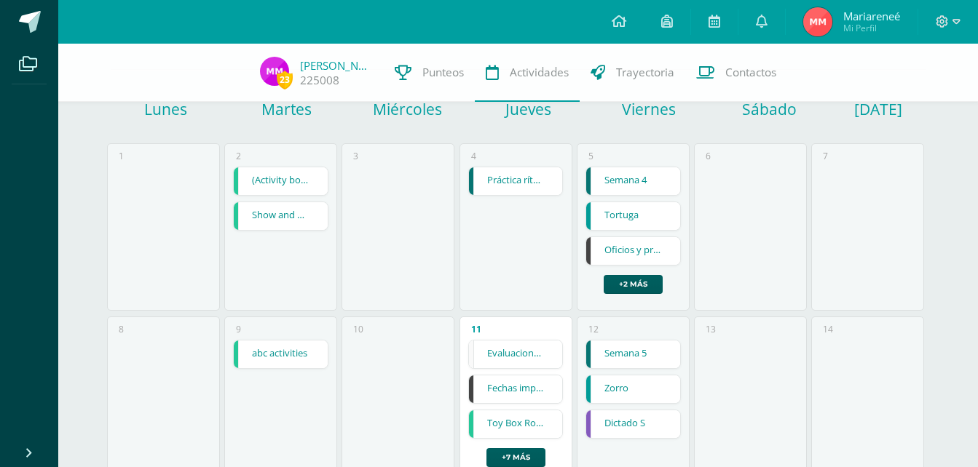
scroll to position [0, 0]
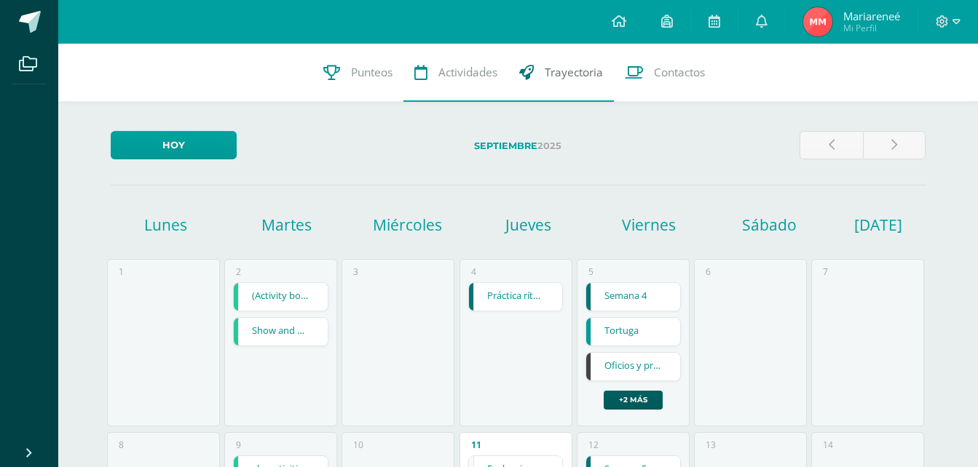
click at [570, 73] on span "Trayectoria" at bounding box center [574, 72] width 58 height 15
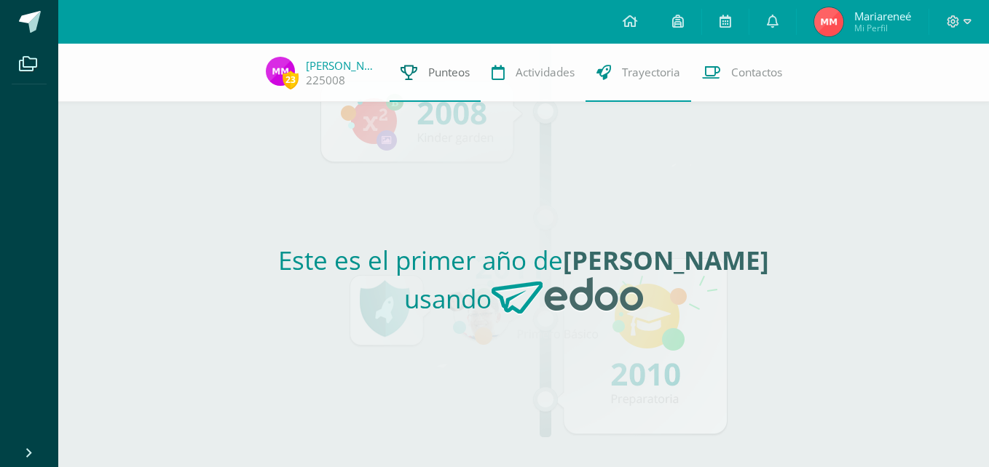
click at [430, 72] on span "Punteos" at bounding box center [449, 72] width 42 height 15
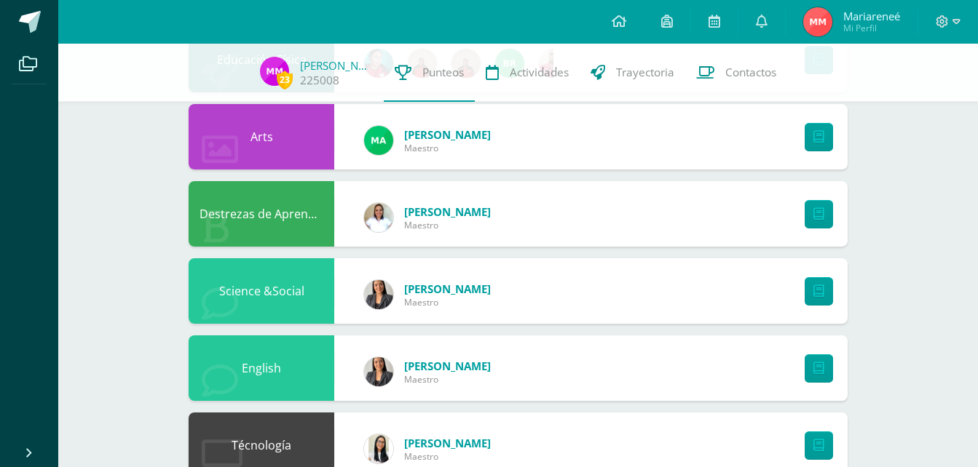
scroll to position [195, 0]
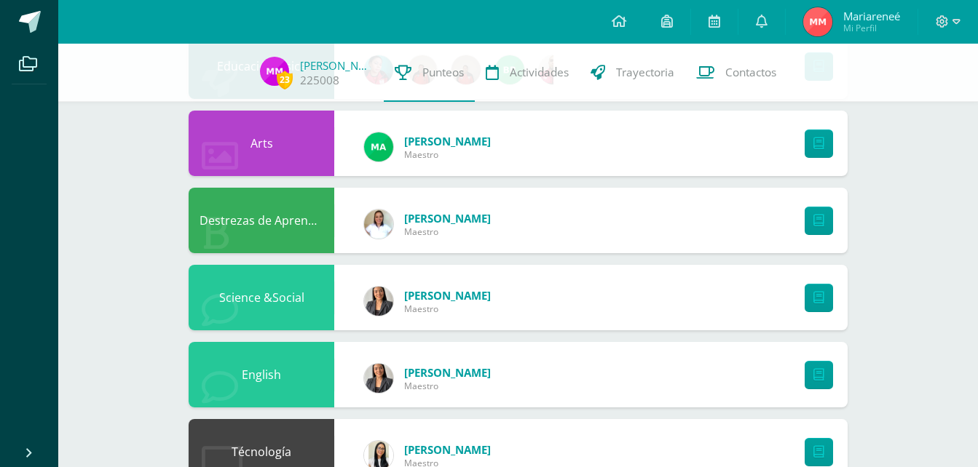
click at [288, 302] on div "Science &Social" at bounding box center [262, 298] width 146 height 66
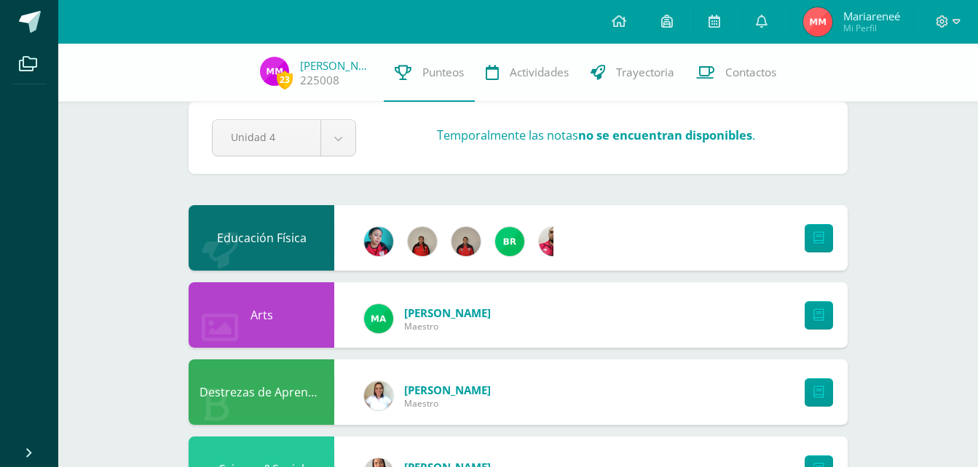
scroll to position [0, 0]
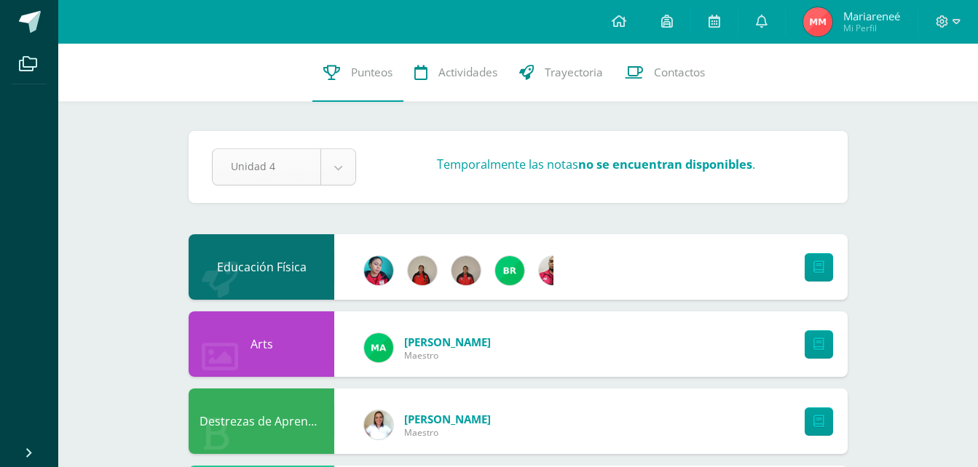
select select "Unidad 3"
